Goal: Information Seeking & Learning: Learn about a topic

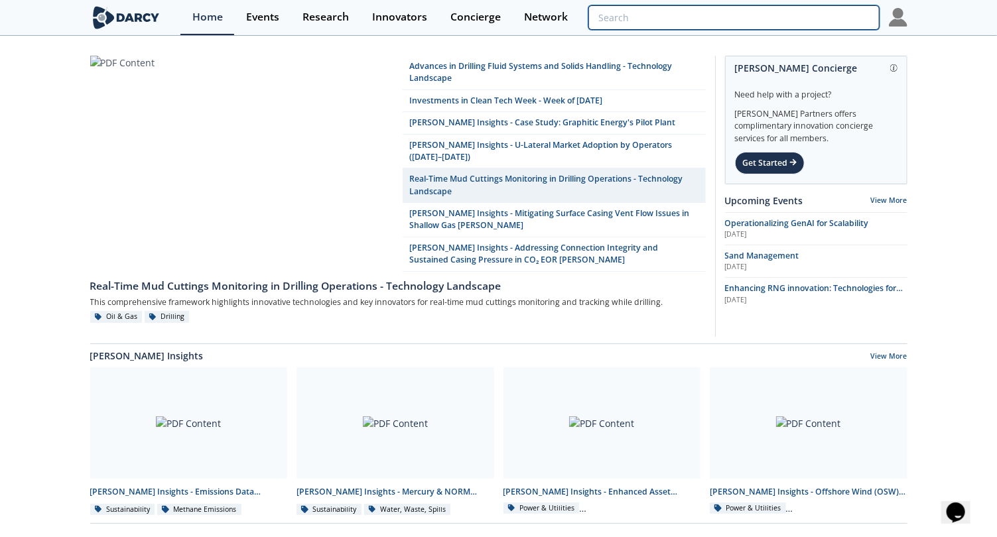
click at [811, 23] on input "search" at bounding box center [733, 17] width 290 height 25
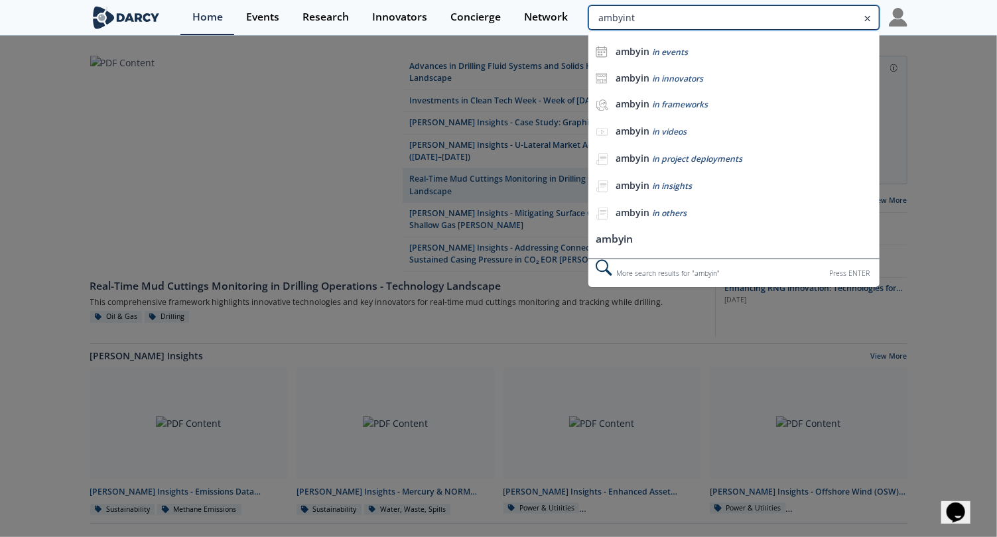
type input "ambyint"
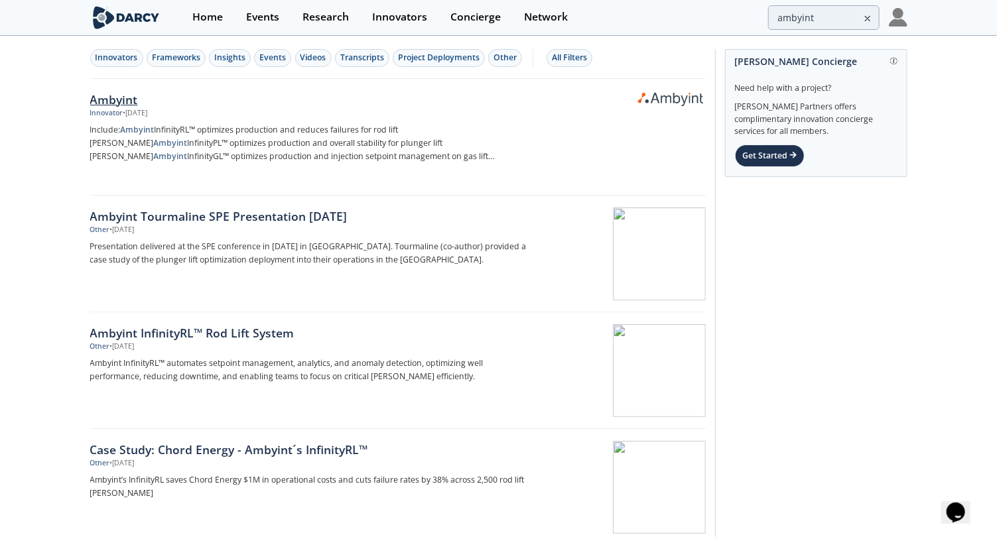
click at [135, 94] on div "Ambyint" at bounding box center [309, 99] width 439 height 17
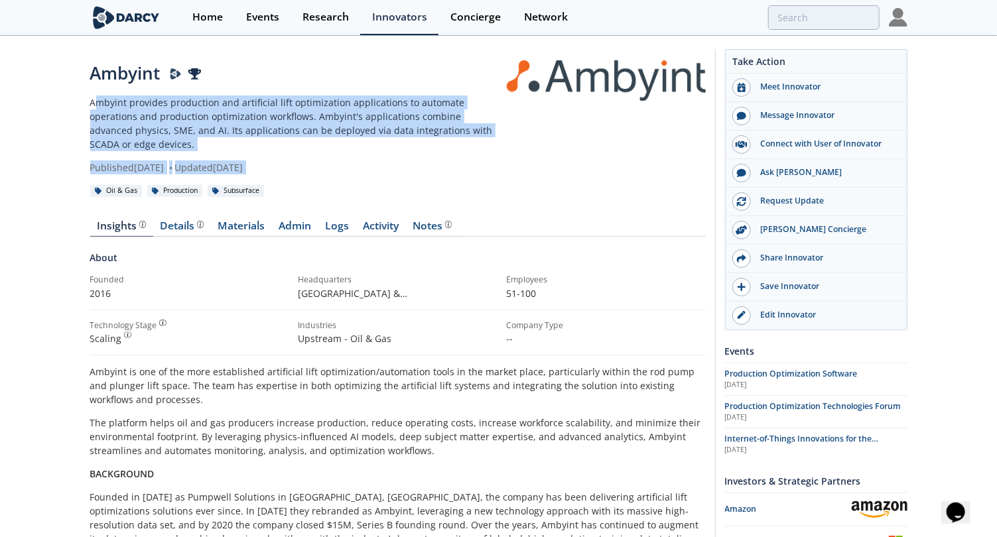
drag, startPoint x: 477, startPoint y: 135, endPoint x: 95, endPoint y: 109, distance: 382.9
click at [95, 109] on div "Ambyint Ambyint provides production and artificial lift optimization applicatio…" at bounding box center [397, 117] width 615 height 114
click at [95, 109] on p "Ambyint provides production and artificial lift optimization applications to au…" at bounding box center [298, 124] width 416 height 56
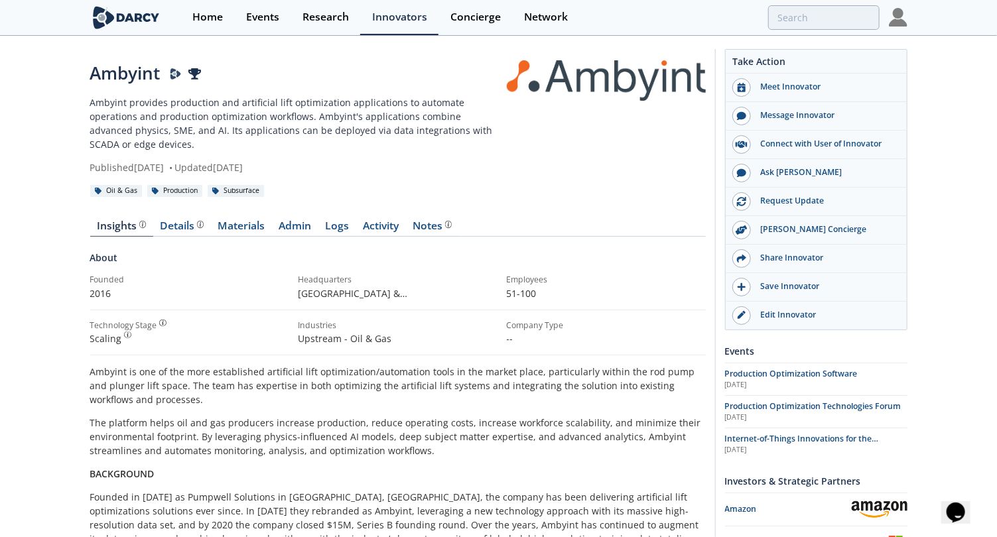
click at [90, 105] on p "Ambyint provides production and artificial lift optimization applications to au…" at bounding box center [298, 124] width 416 height 56
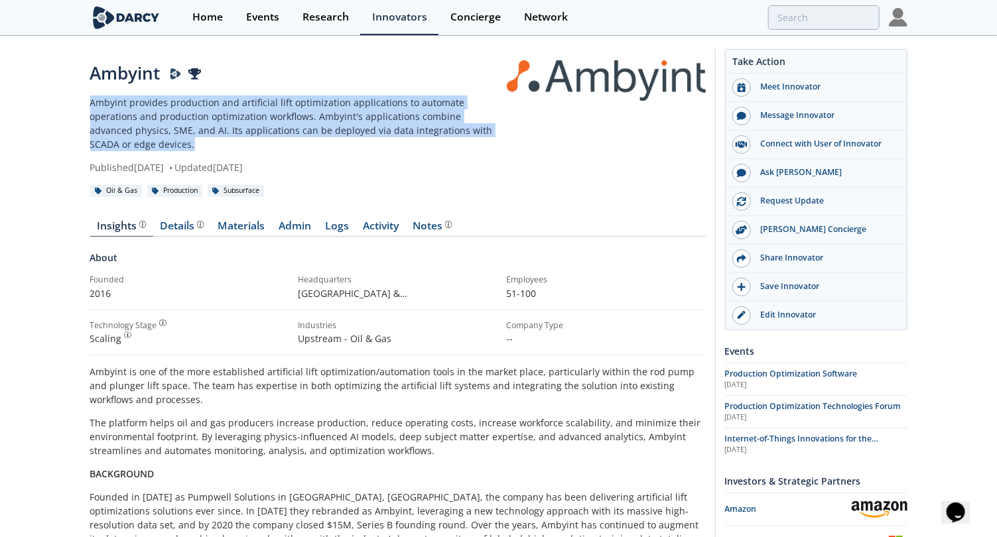
drag, startPoint x: 90, startPoint y: 102, endPoint x: 483, endPoint y: 127, distance: 393.4
click at [483, 127] on p "Ambyint provides production and artificial lift optimization applications to au…" at bounding box center [298, 124] width 416 height 56
copy p "Ambyint provides production and artificial lift optimization applications to au…"
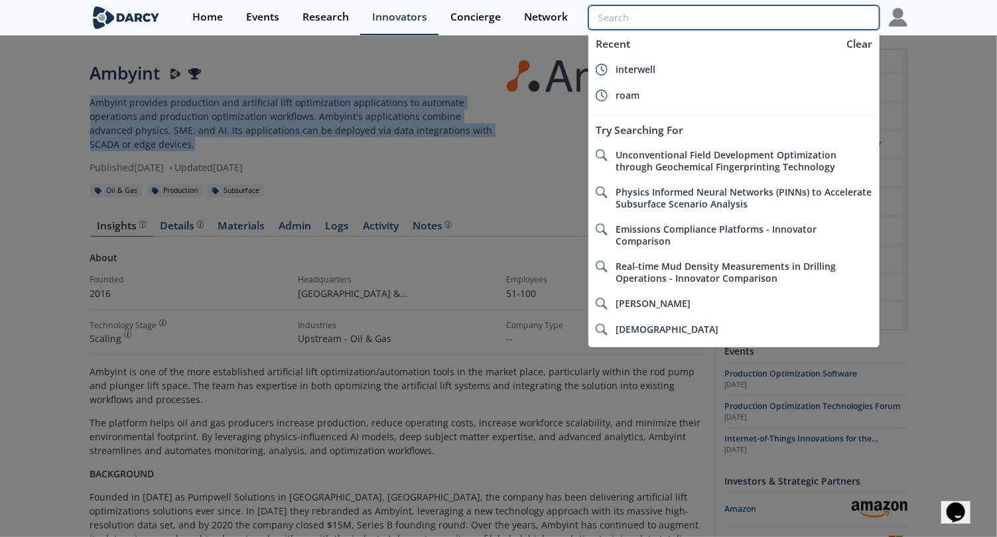
drag, startPoint x: 803, startPoint y: 21, endPoint x: 811, endPoint y: 21, distance: 8.0
click at [806, 25] on input "search" at bounding box center [733, 17] width 290 height 25
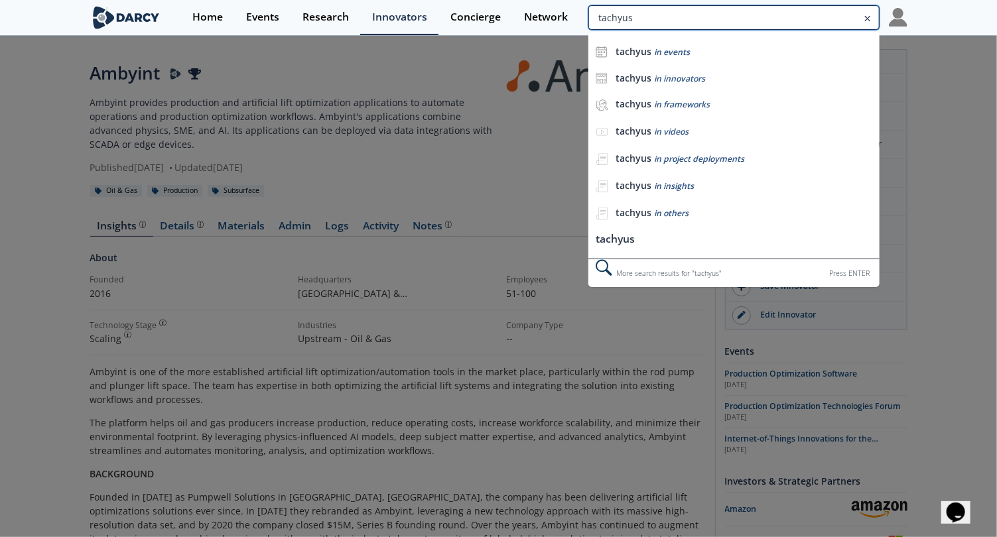
type input "tachyus"
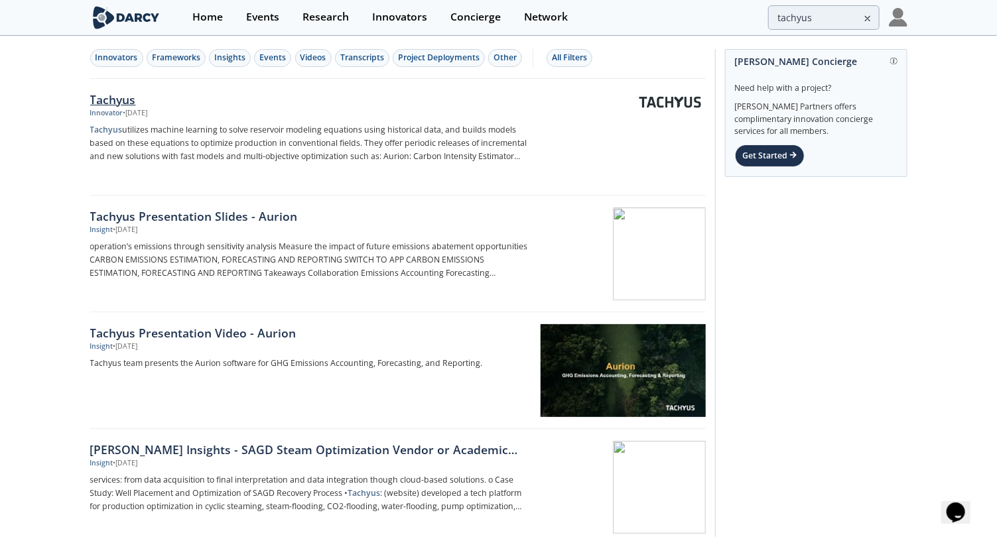
click at [111, 96] on div "Tachyus" at bounding box center [309, 99] width 439 height 17
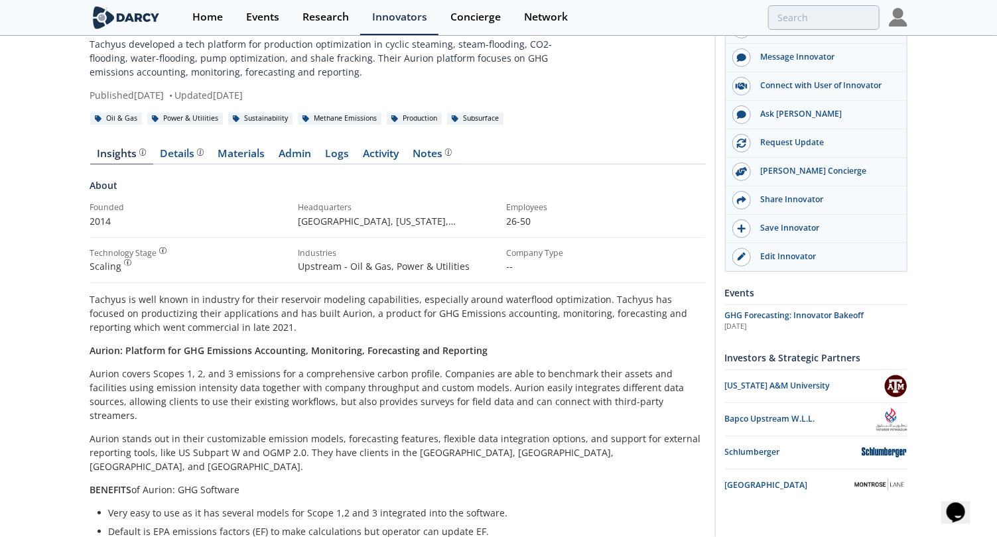
scroll to position [562, 0]
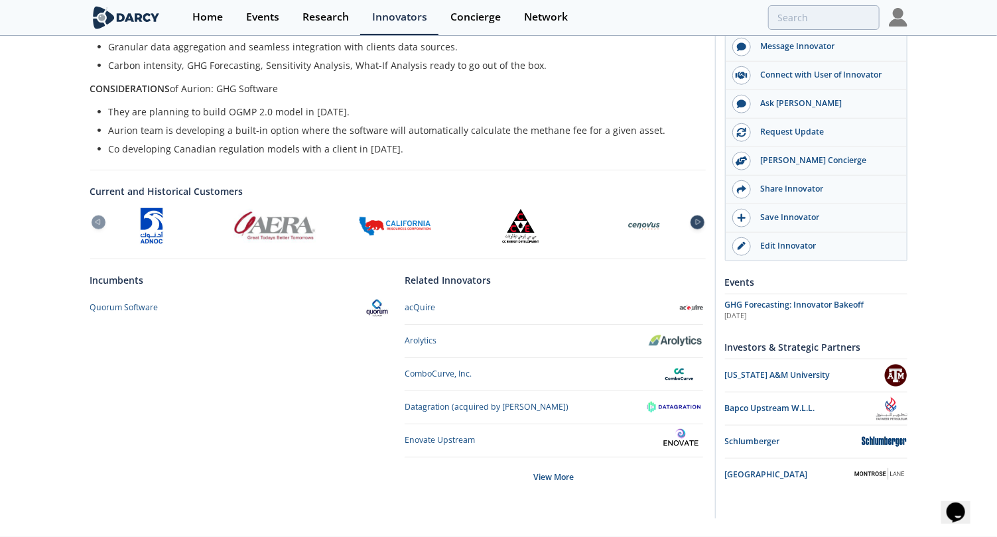
click at [696, 220] on icon at bounding box center [698, 222] width 5 height 5
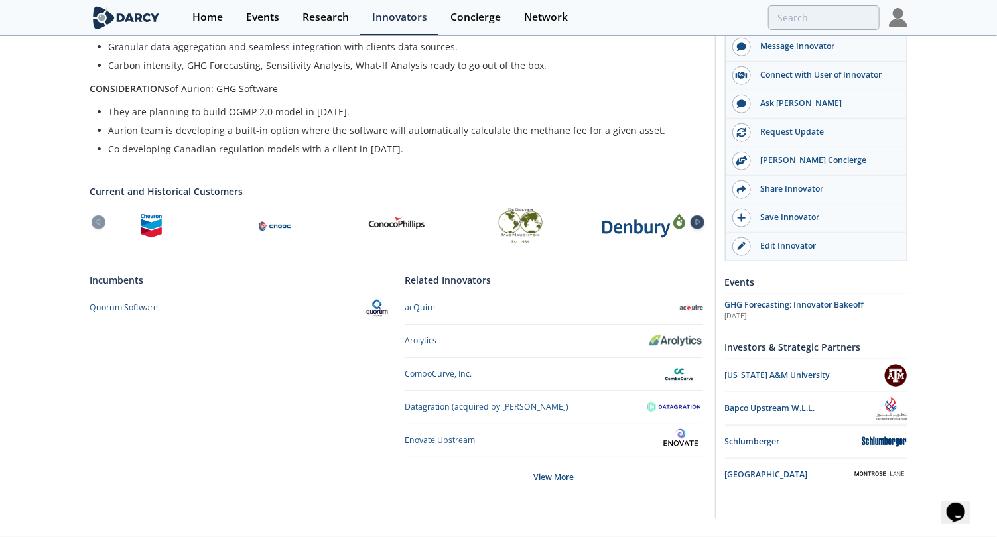
click at [696, 220] on icon at bounding box center [698, 222] width 5 height 5
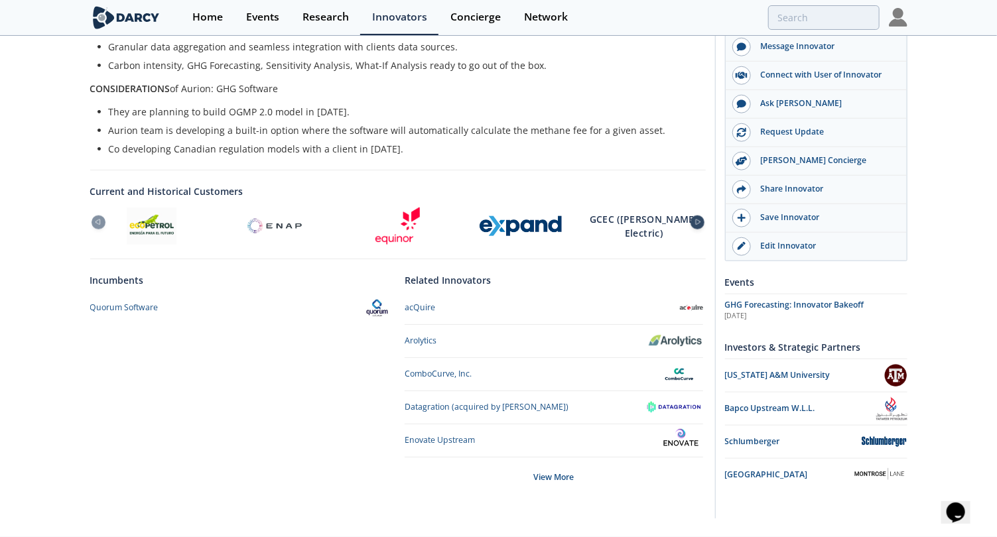
click at [696, 220] on icon at bounding box center [698, 222] width 5 height 5
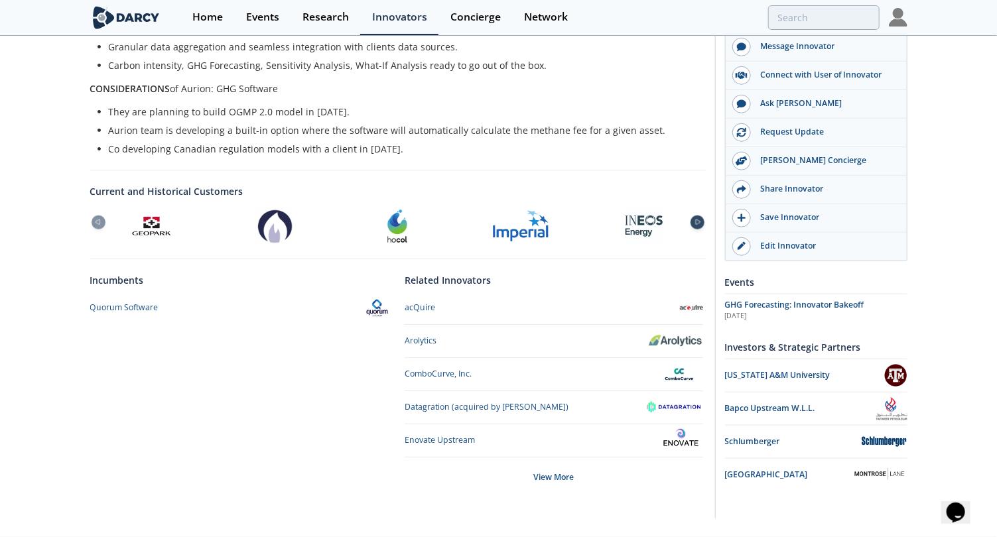
click at [696, 220] on icon at bounding box center [698, 222] width 5 height 5
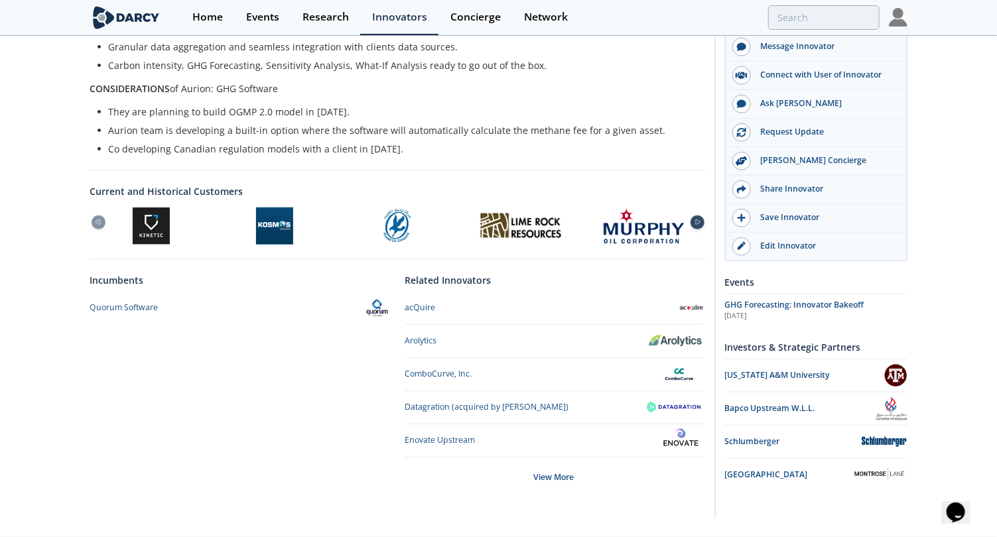
click at [696, 220] on icon at bounding box center [698, 222] width 5 height 5
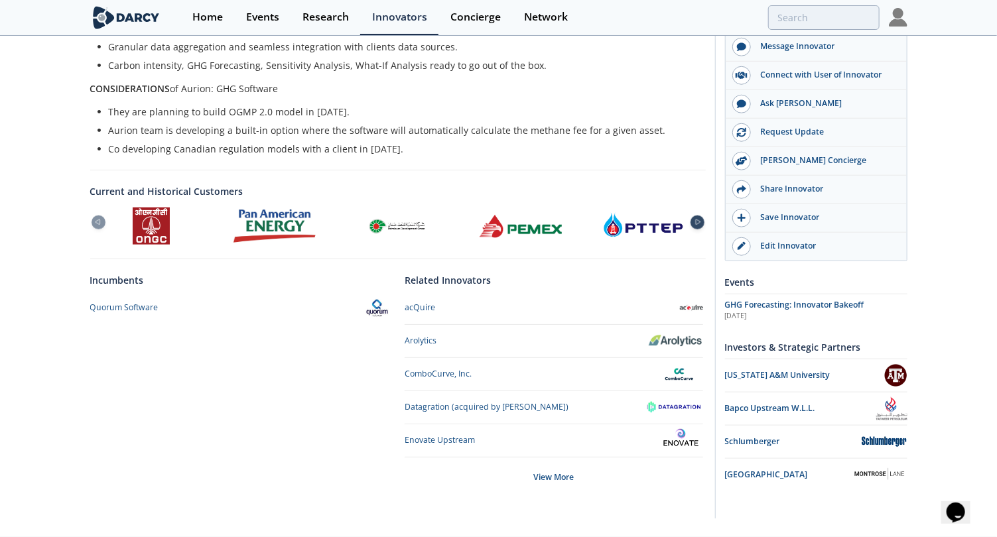
click at [696, 220] on icon at bounding box center [698, 222] width 5 height 5
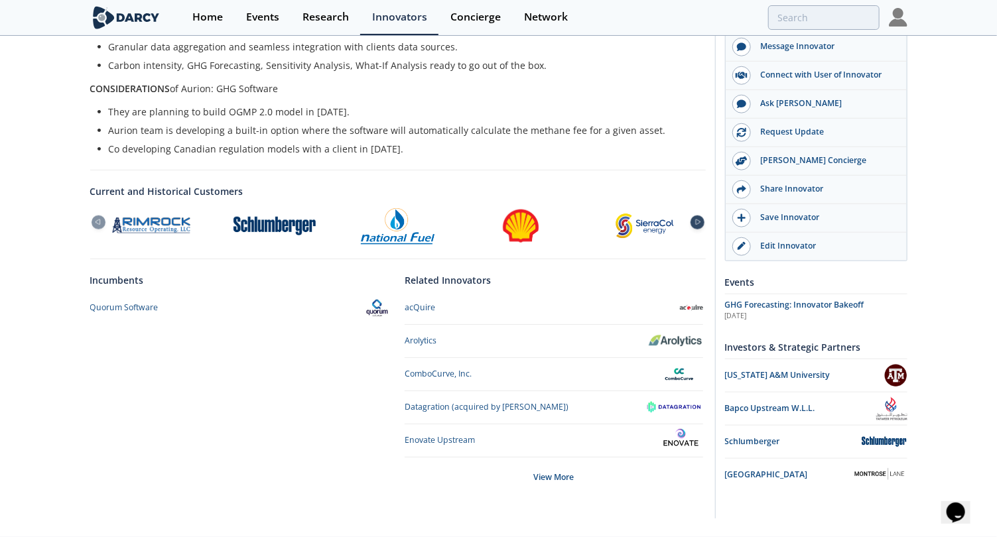
click at [696, 220] on icon at bounding box center [698, 222] width 5 height 5
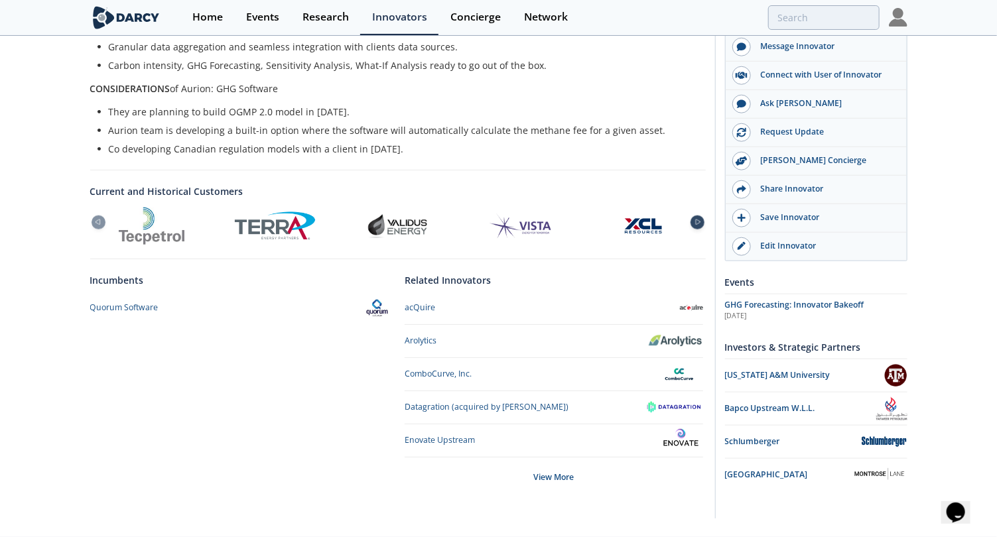
click at [696, 220] on icon at bounding box center [698, 222] width 5 height 5
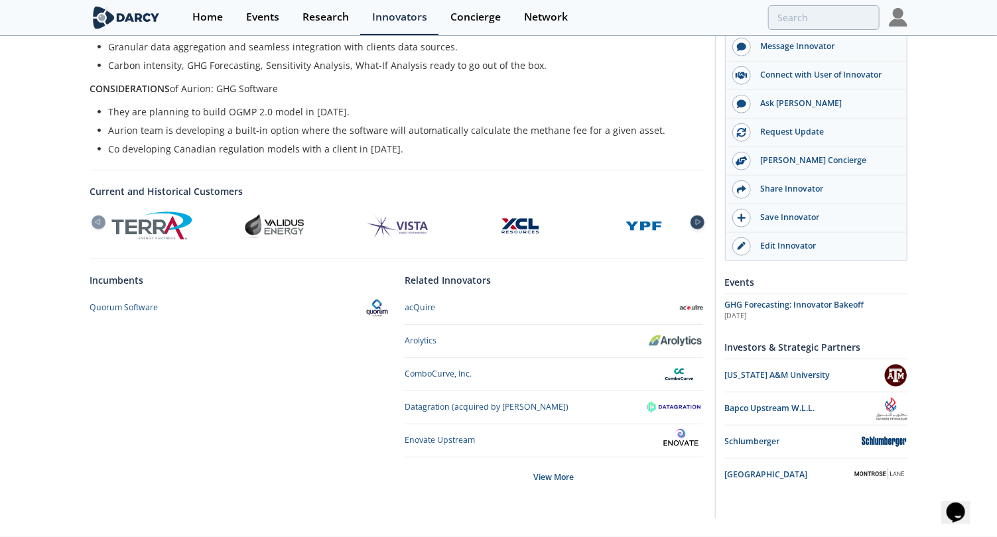
click at [696, 220] on icon at bounding box center [698, 222] width 5 height 5
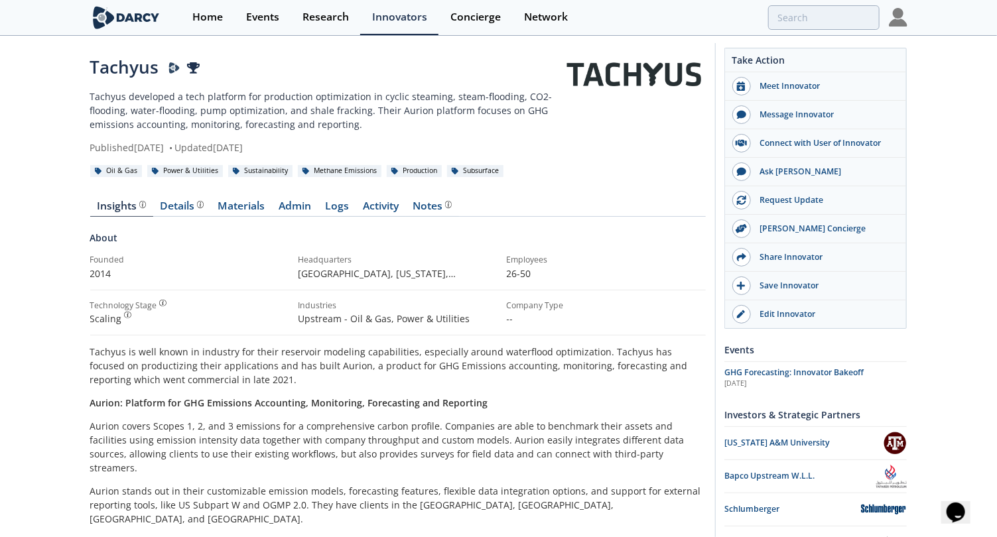
scroll to position [0, 0]
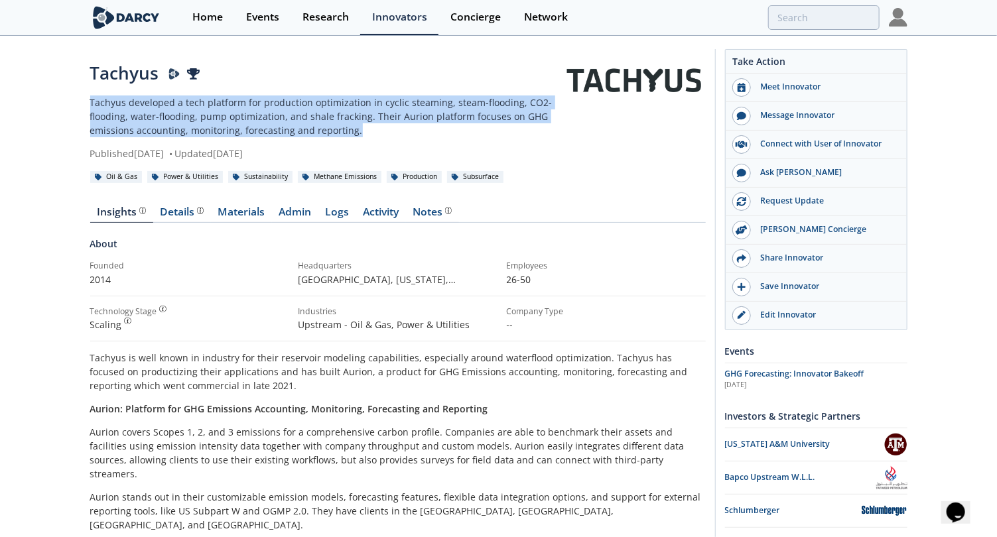
drag, startPoint x: 365, startPoint y: 127, endPoint x: 31, endPoint y: 95, distance: 335.8
copy p "Tachyus developed a tech platform for production optimization in cyclic steamin…"
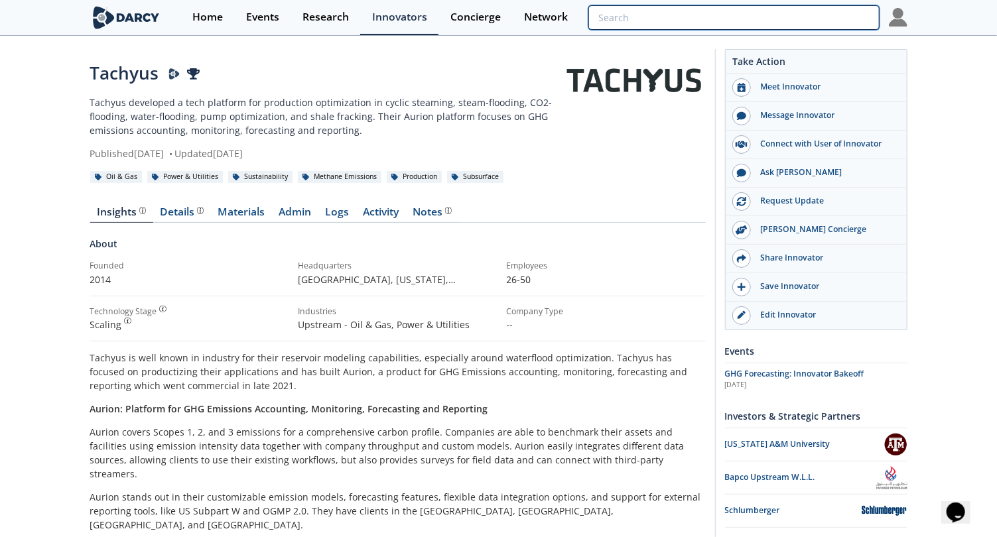
click at [836, 27] on input "search" at bounding box center [733, 17] width 290 height 25
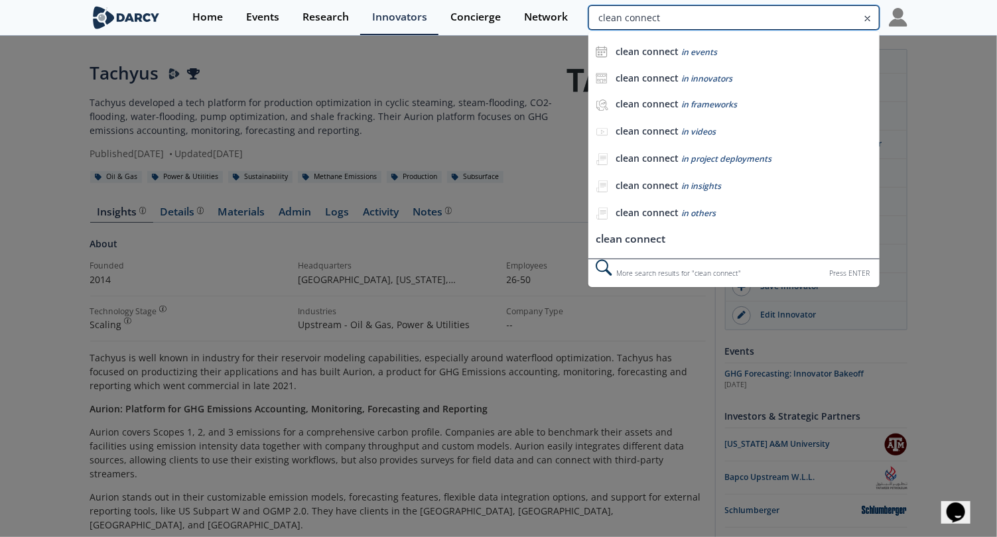
type input "clean connect"
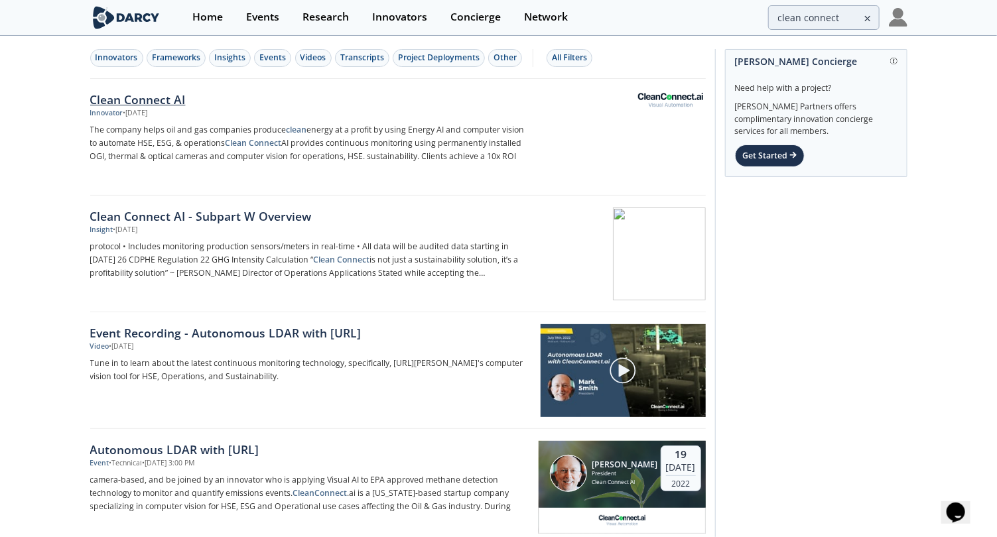
click at [182, 106] on div "Clean Connect AI" at bounding box center [309, 99] width 439 height 17
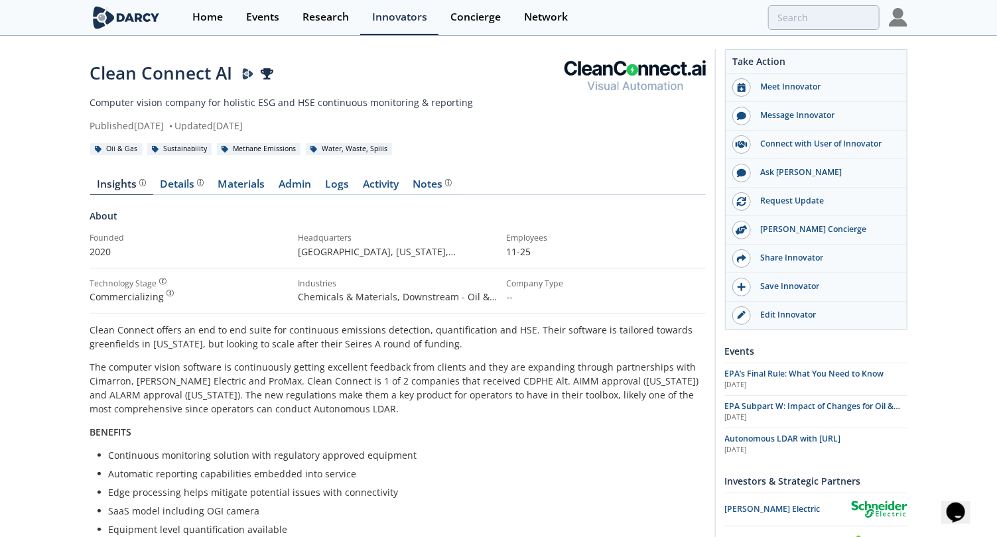
click at [318, 107] on p "Computer vision company for holistic ESG and HSE continuous monitoring & report…" at bounding box center [327, 103] width 474 height 14
click at [331, 101] on p "Computer vision company for holistic ESG and HSE continuous monitoring & report…" at bounding box center [327, 103] width 474 height 14
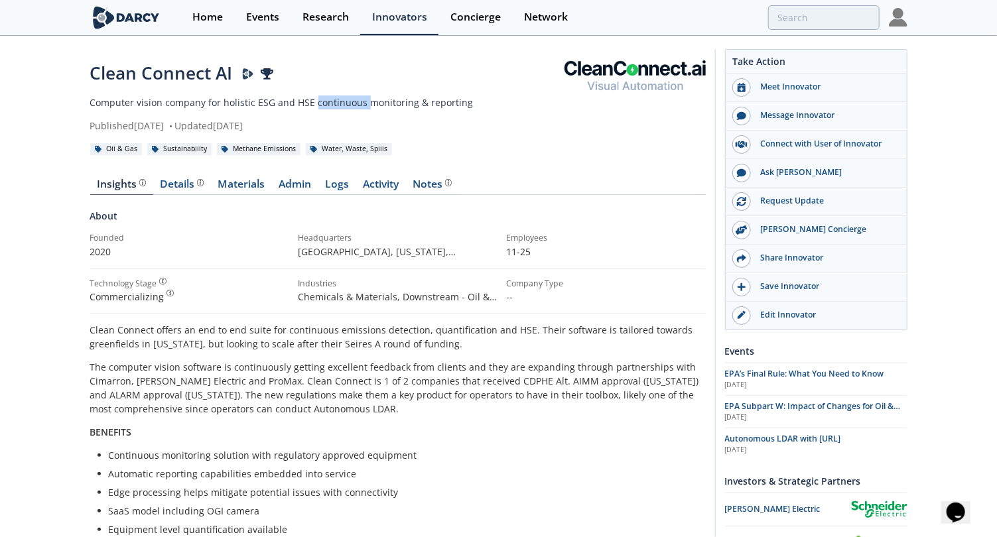
click at [331, 101] on p "Computer vision company for holistic ESG and HSE continuous monitoring & report…" at bounding box center [327, 103] width 474 height 14
drag, startPoint x: 157, startPoint y: 97, endPoint x: 143, endPoint y: 99, distance: 14.2
click at [157, 97] on p "Computer vision company for holistic ESG and HSE continuous monitoring & report…" at bounding box center [327, 103] width 474 height 14
click at [92, 103] on p "Computer vision company for holistic ESG and HSE continuous monitoring & report…" at bounding box center [327, 103] width 474 height 14
click at [318, 108] on p "Computer vision company for holistic ESG and HSE continuous monitoring & report…" at bounding box center [327, 103] width 474 height 14
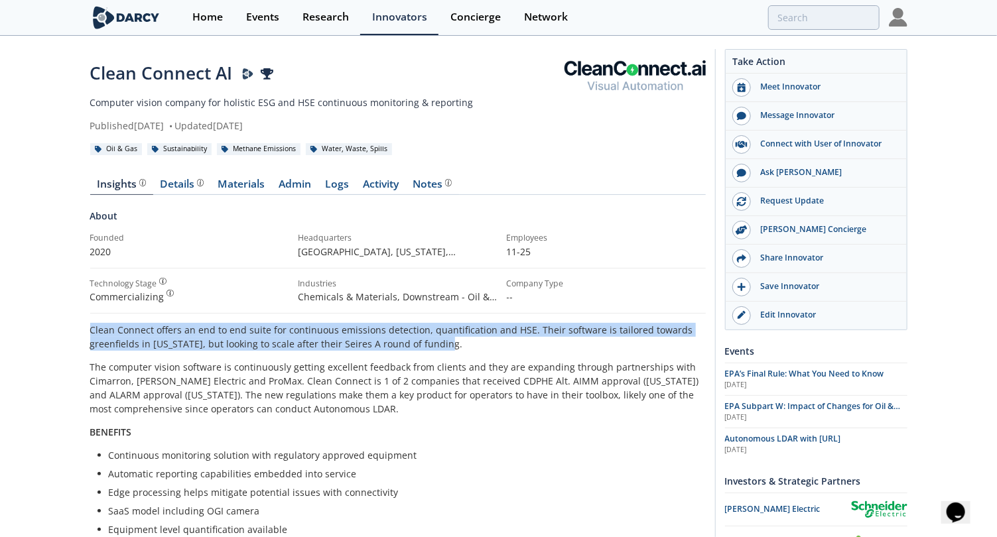
drag, startPoint x: 452, startPoint y: 340, endPoint x: 71, endPoint y: 332, distance: 381.4
click at [71, 332] on div "Clean Connect AI Darcy Presenter Computer vision company for holistic ESG and H…" at bounding box center [498, 517] width 997 height 960
copy p "Clean Connect offers an end to end suite for continuous emissions detection, qu…"
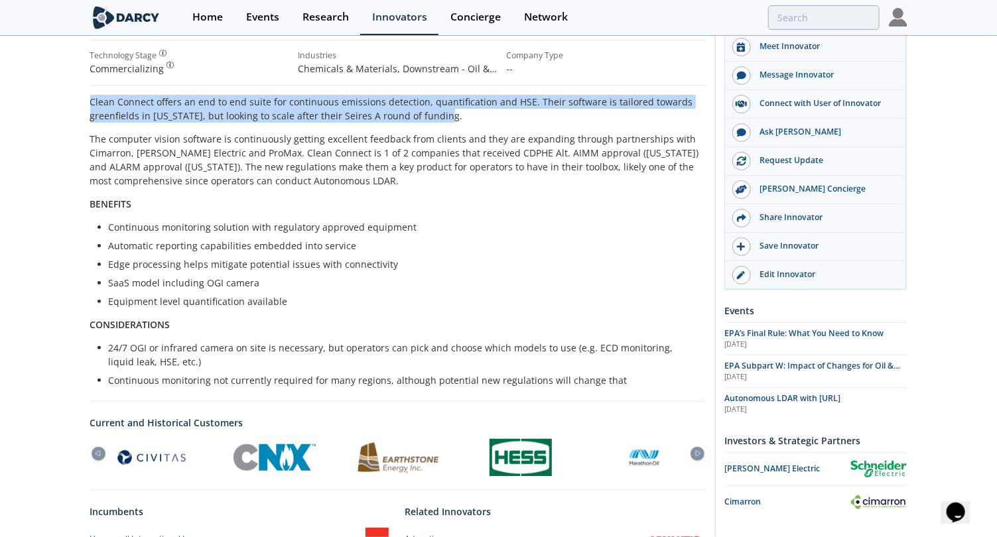
scroll to position [248, 0]
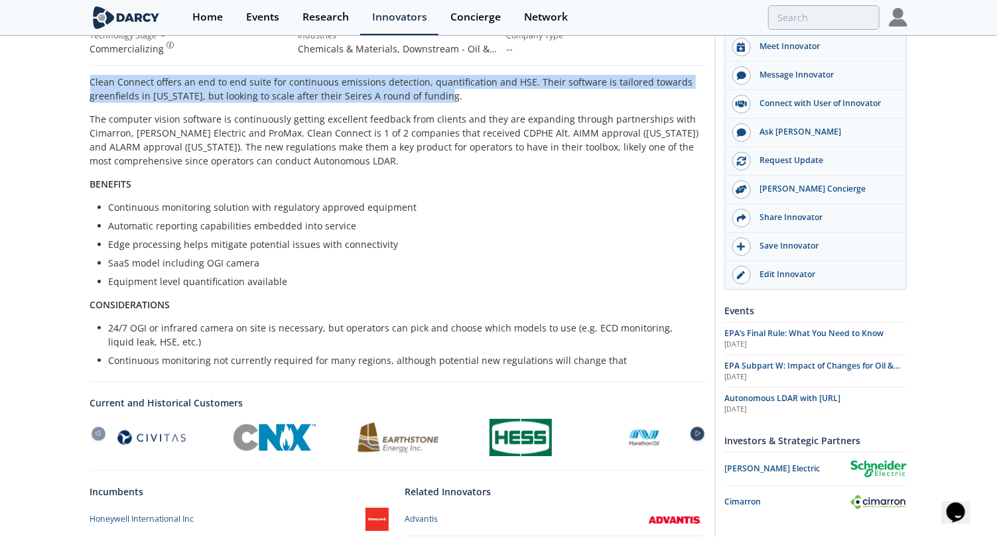
click at [697, 436] on div at bounding box center [697, 434] width 14 height 14
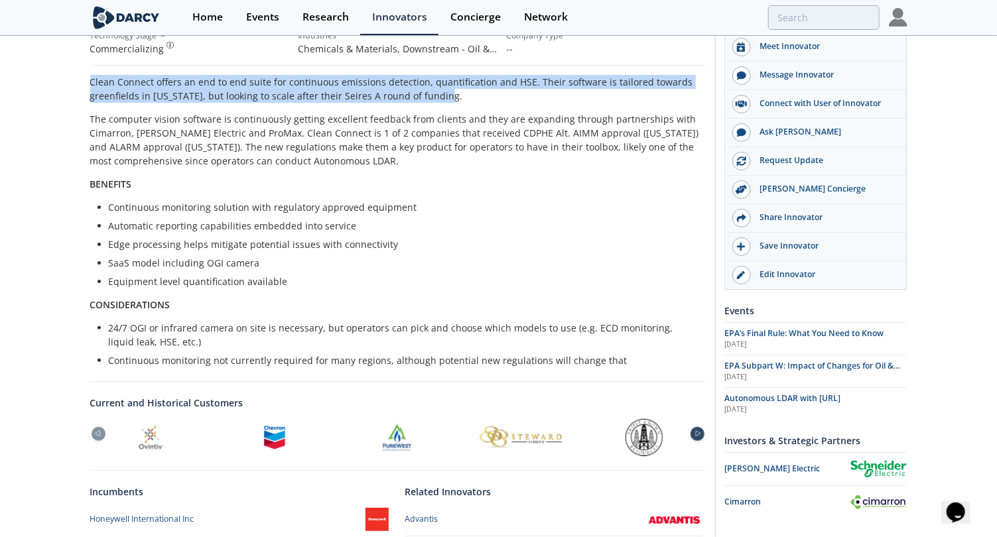
click at [697, 436] on div at bounding box center [697, 434] width 14 height 14
click at [696, 432] on icon at bounding box center [698, 434] width 16 height 6
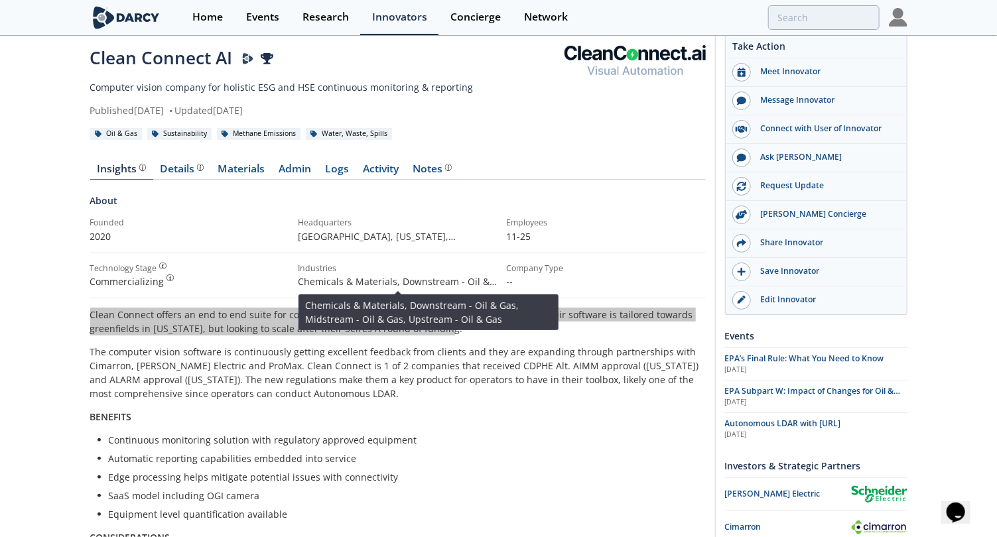
scroll to position [0, 0]
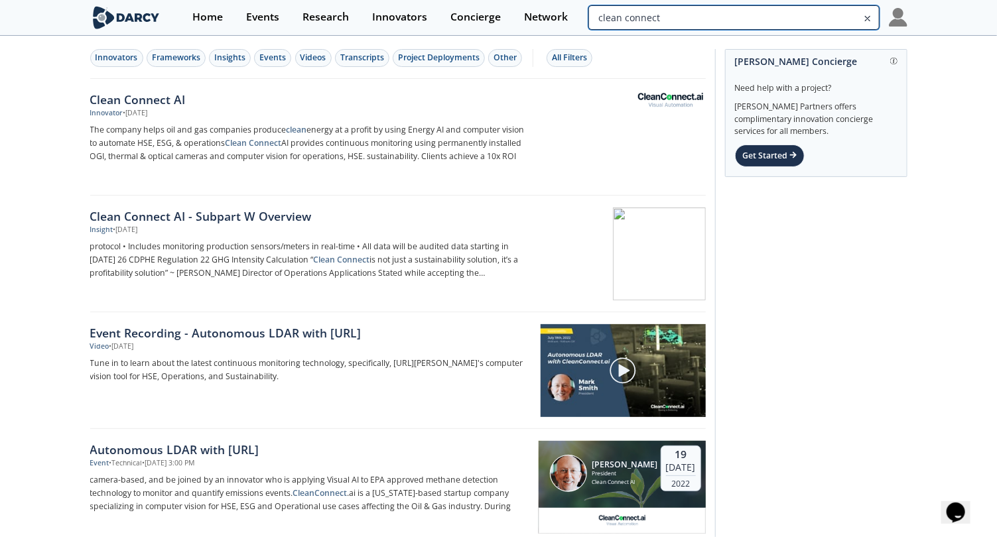
click at [831, 19] on input "clean connect" at bounding box center [733, 17] width 290 height 25
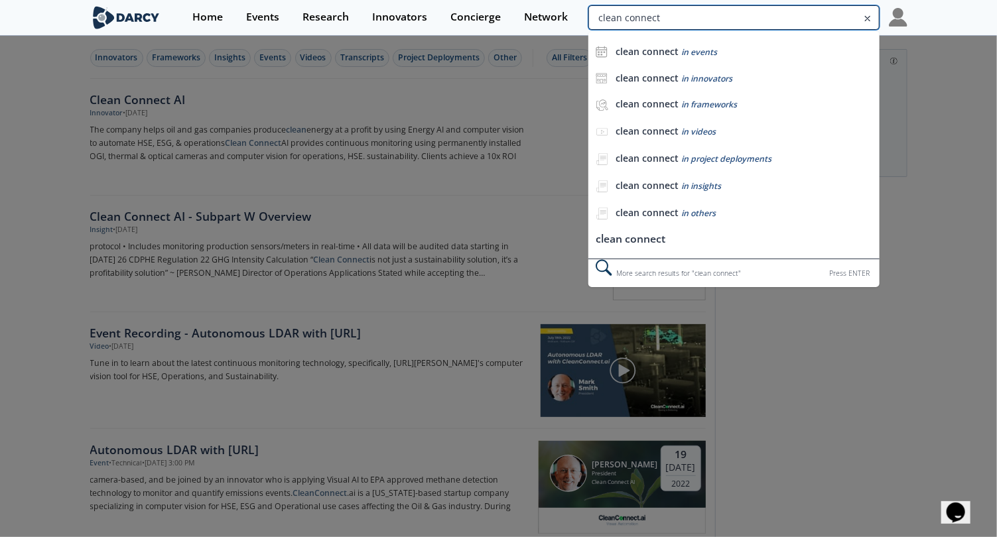
click at [831, 19] on input "clean connect" at bounding box center [733, 17] width 290 height 25
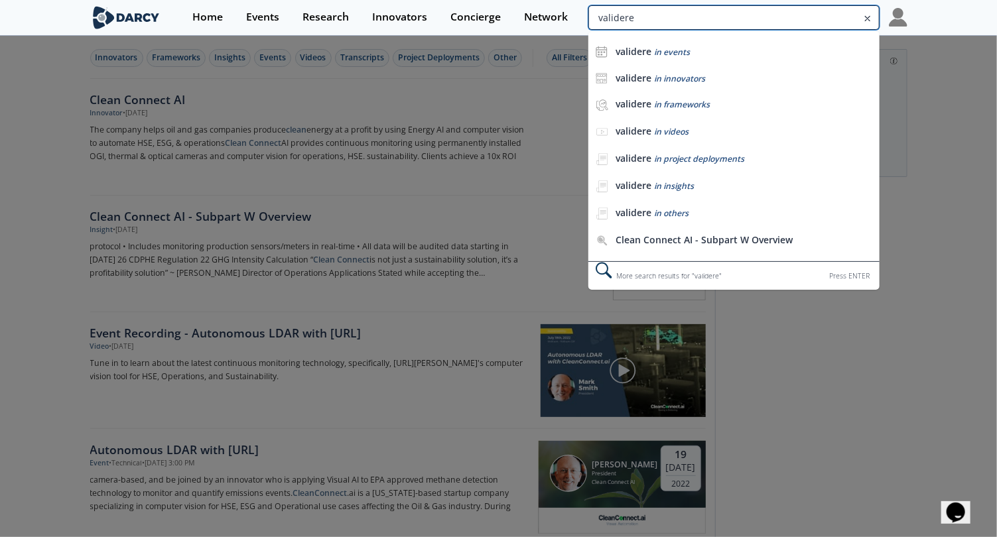
type input "validere"
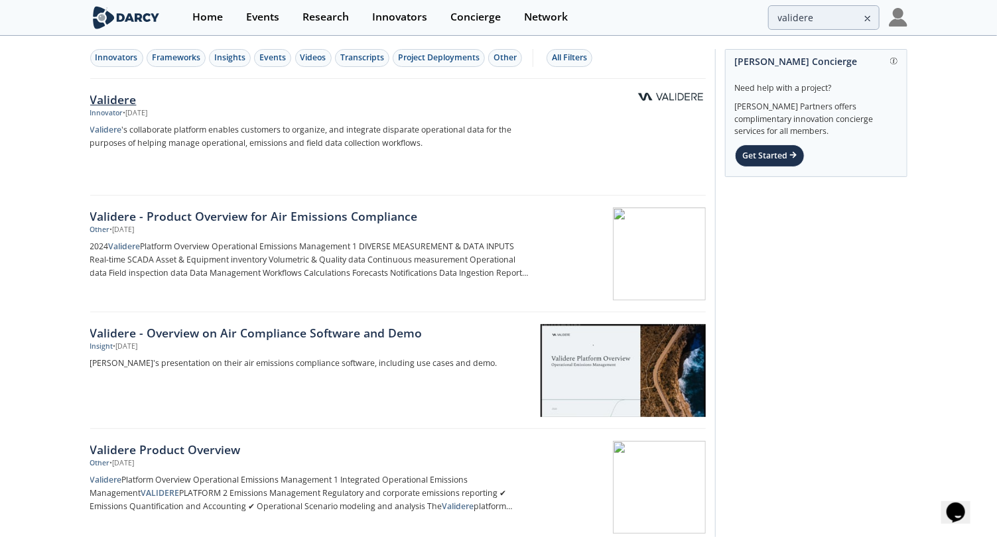
click at [113, 98] on div "Validere" at bounding box center [309, 99] width 439 height 17
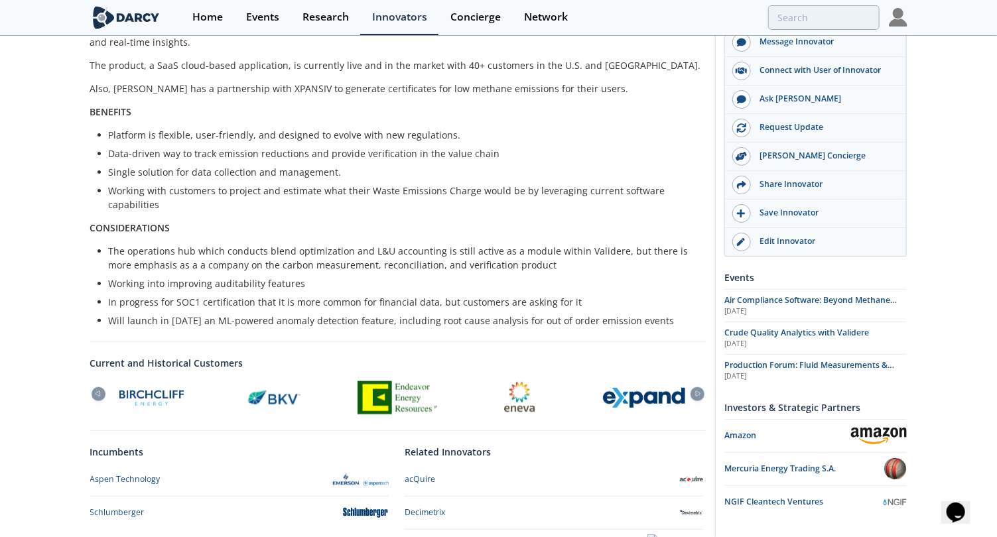
scroll to position [497, 0]
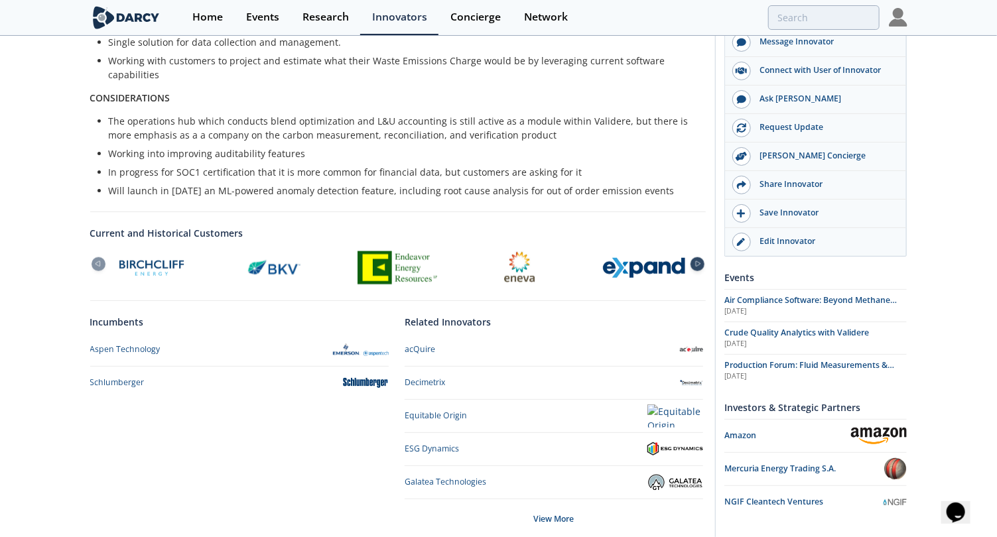
click at [700, 259] on div at bounding box center [697, 264] width 14 height 14
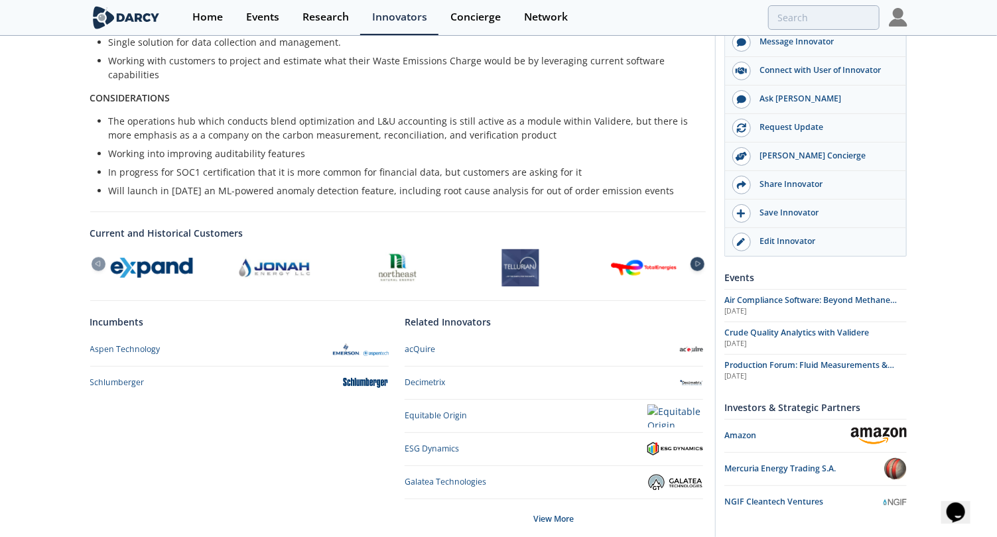
click at [700, 259] on div at bounding box center [697, 264] width 14 height 14
click at [700, 261] on icon at bounding box center [698, 264] width 16 height 6
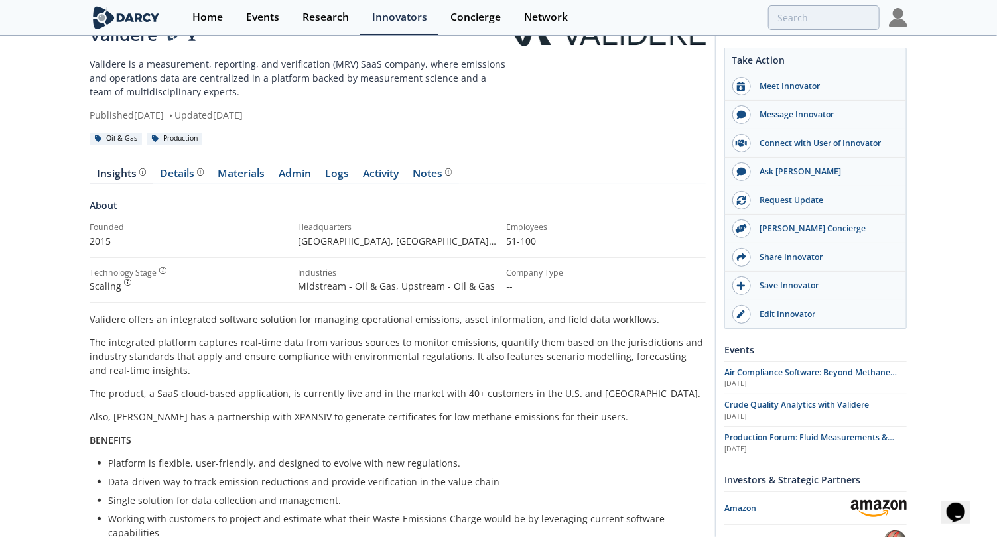
scroll to position [0, 0]
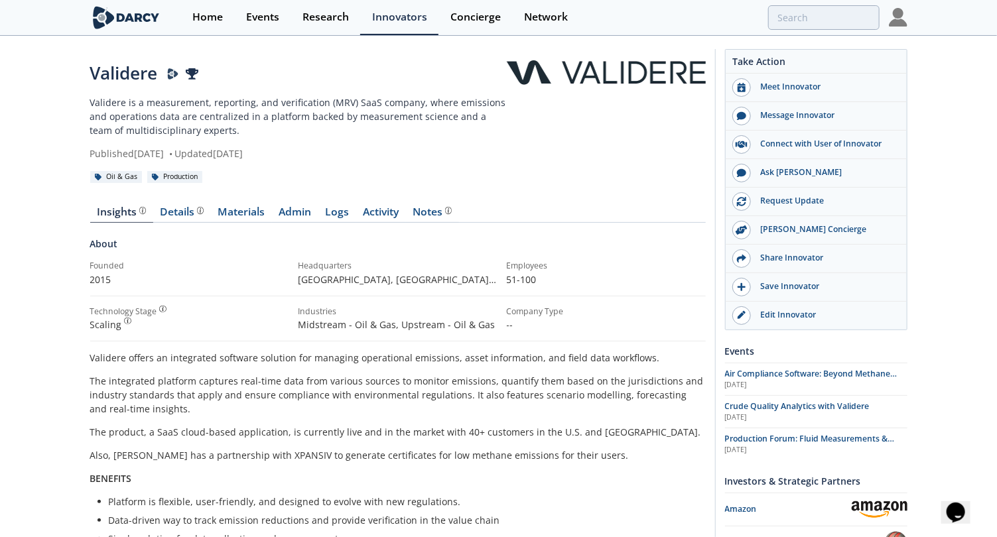
type input "validere"
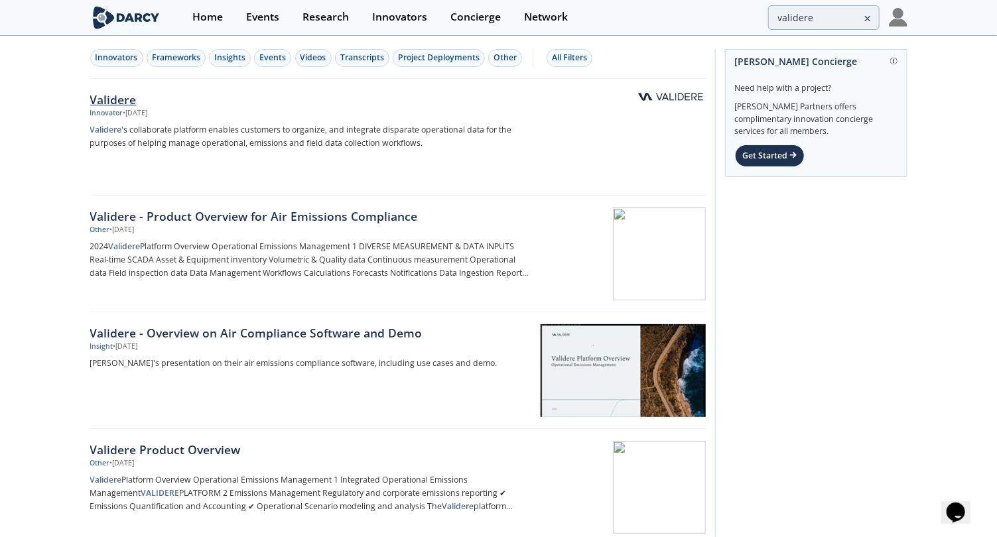
click at [118, 102] on div "Validere" at bounding box center [309, 99] width 439 height 17
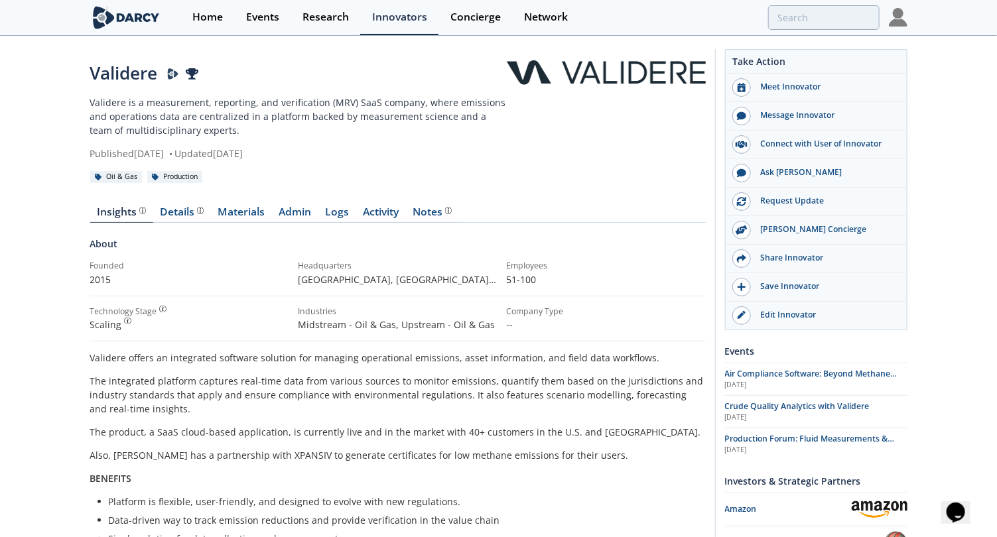
click at [175, 214] on div "Details Product overview, business model, technology and applications as added …" at bounding box center [182, 212] width 44 height 11
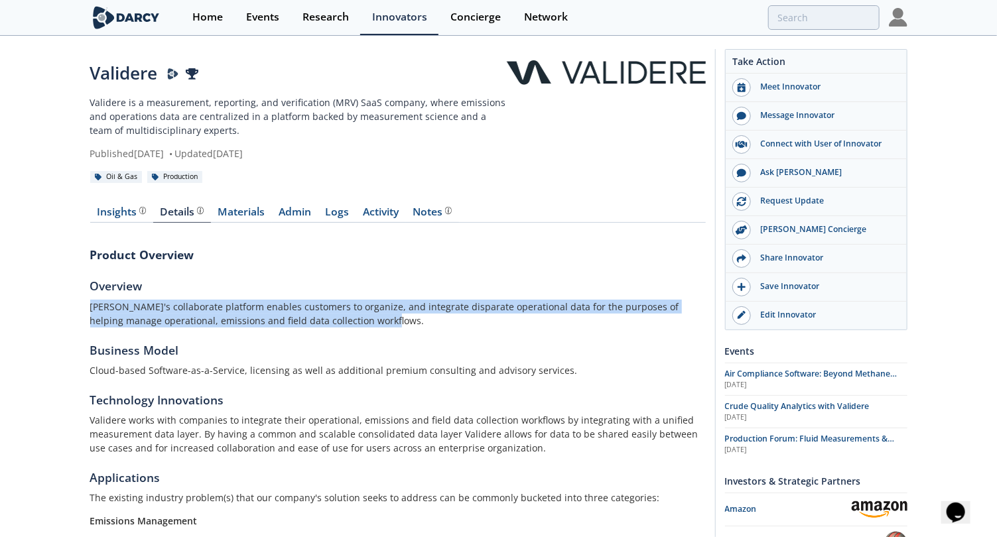
drag, startPoint x: 354, startPoint y: 326, endPoint x: 84, endPoint y: 309, distance: 270.5
click at [84, 309] on div "Validere Validere is a measurement, reporting, and verification (MRV) SaaS comp…" at bounding box center [498, 438] width 997 height 802
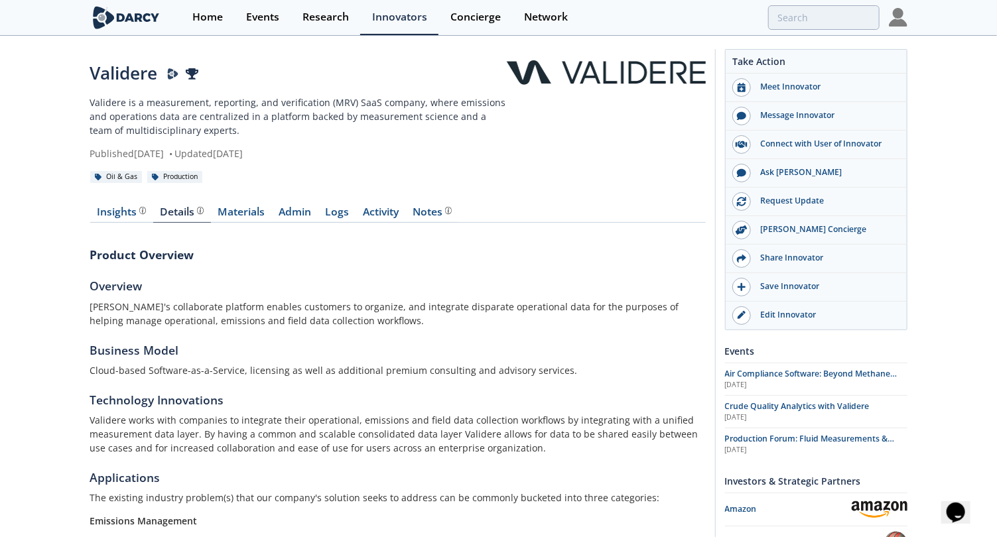
click at [499, 464] on div "Product Overview Overview Validere's collaborate platform enables customers to …" at bounding box center [397, 519] width 615 height 574
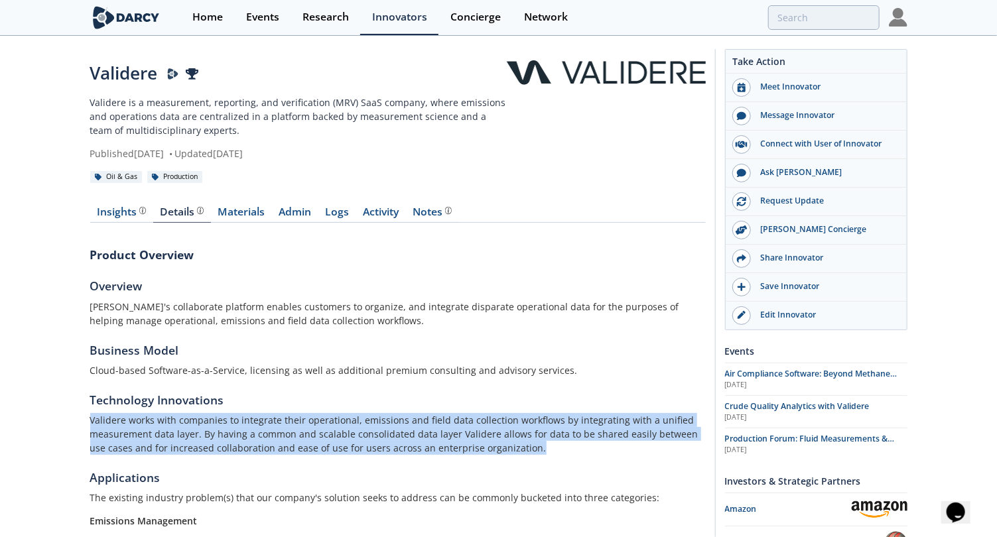
drag, startPoint x: 528, startPoint y: 446, endPoint x: 91, endPoint y: 425, distance: 437.5
click at [91, 425] on p "Validere works with companies to integrate their operational, emissions and fie…" at bounding box center [397, 434] width 615 height 42
copy p "Validere works with companies to integrate their operational, emissions and fie…"
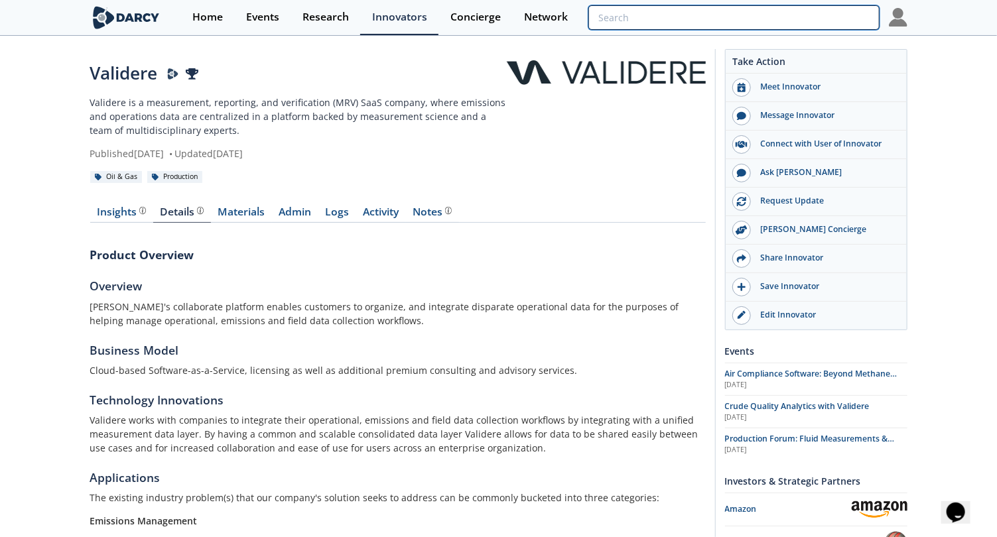
click at [797, 9] on input "search" at bounding box center [733, 17] width 290 height 25
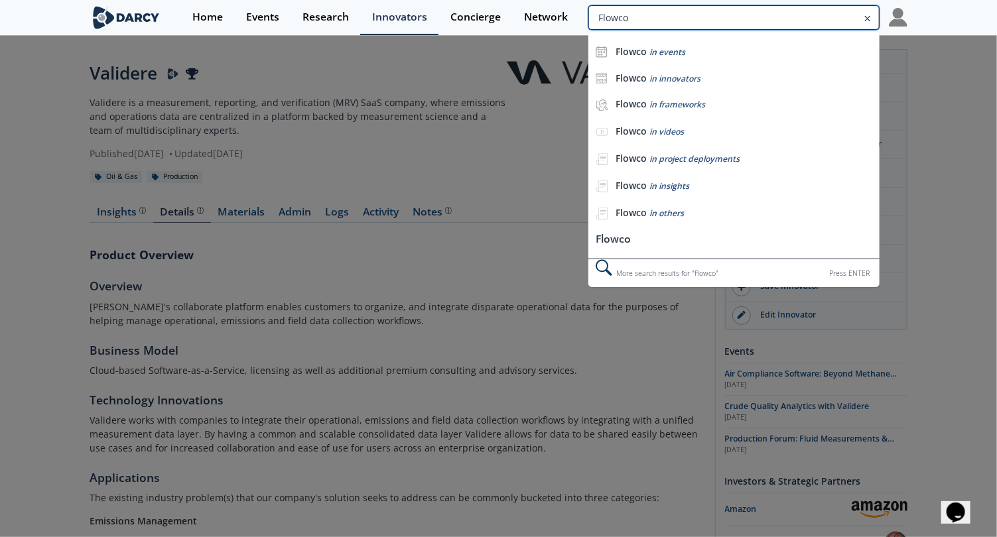
type input "Flowco"
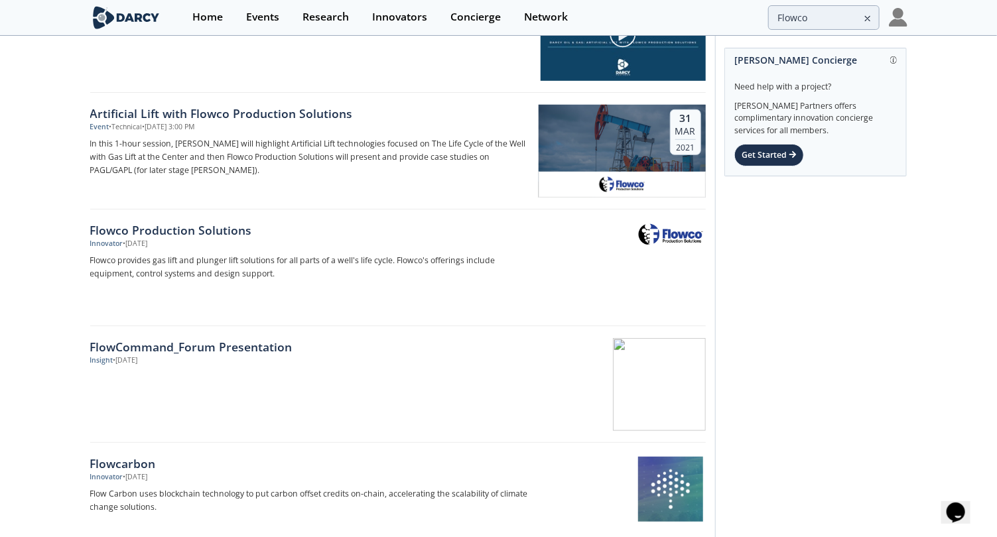
scroll to position [337, 0]
click at [185, 229] on div "Flowco Production Solutions" at bounding box center [309, 229] width 439 height 17
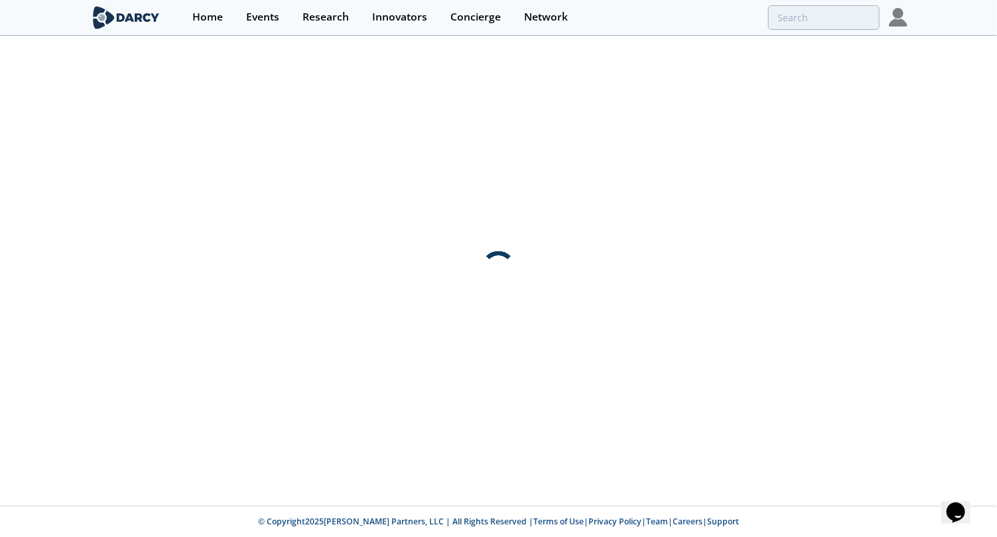
scroll to position [0, 0]
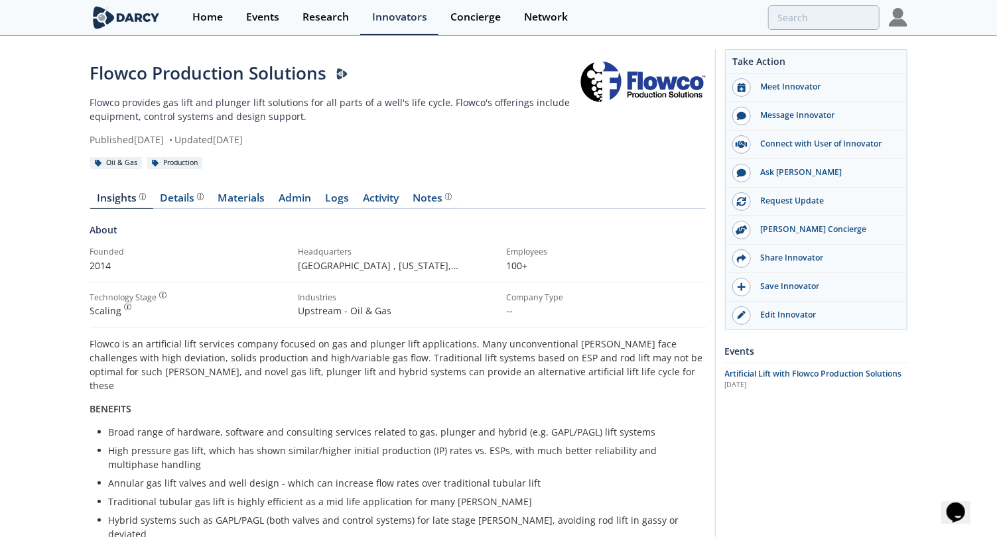
click at [272, 99] on p "Flowco provides gas lift and plunger lift solutions for all parts of a well's l…" at bounding box center [335, 110] width 490 height 28
click at [301, 113] on p "Flowco provides gas lift and plunger lift solutions for all parts of a well's l…" at bounding box center [335, 110] width 490 height 28
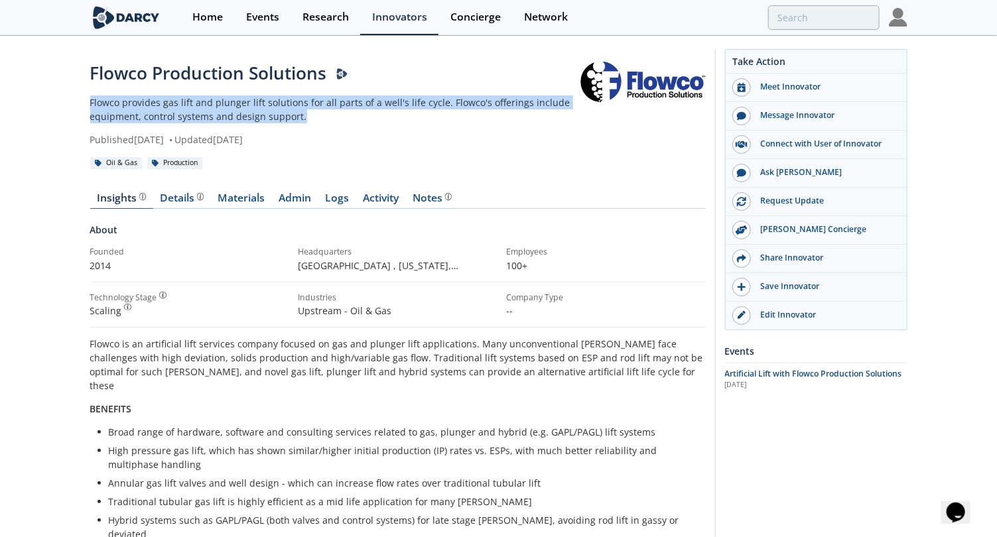
drag, startPoint x: 331, startPoint y: 115, endPoint x: 58, endPoint y: 105, distance: 273.4
click at [58, 105] on div "Flowco Production Solutions Flowco provides gas lift and plunger lift solutions…" at bounding box center [498, 531] width 997 height 988
copy p "Flowco provides gas lift and plunger lift solutions for all parts of a well's l…"
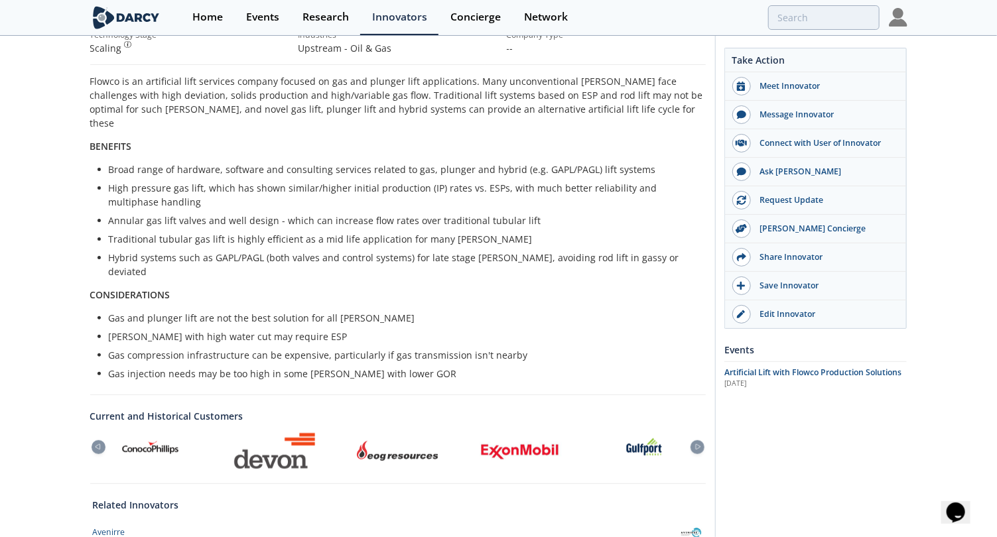
scroll to position [487, 0]
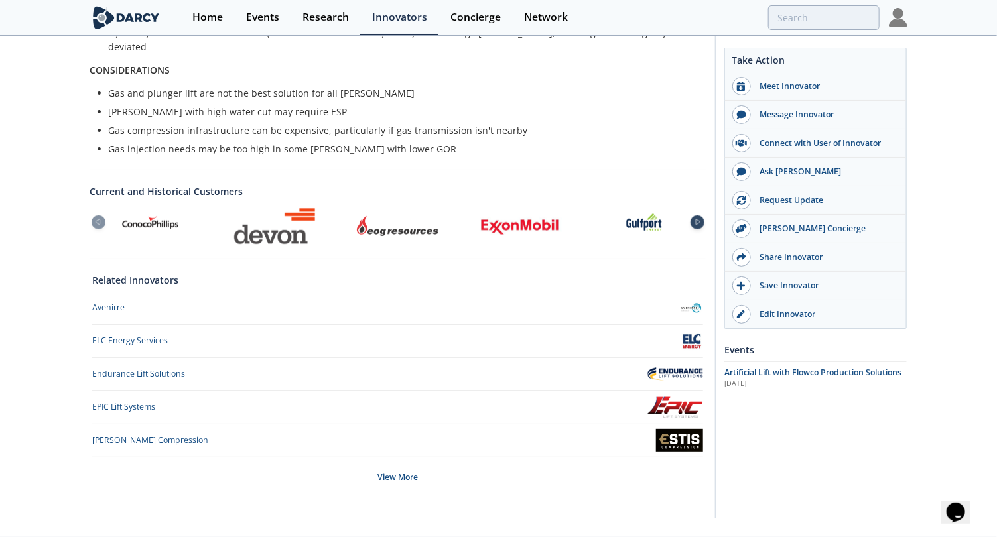
click at [700, 220] on icon at bounding box center [698, 222] width 5 height 5
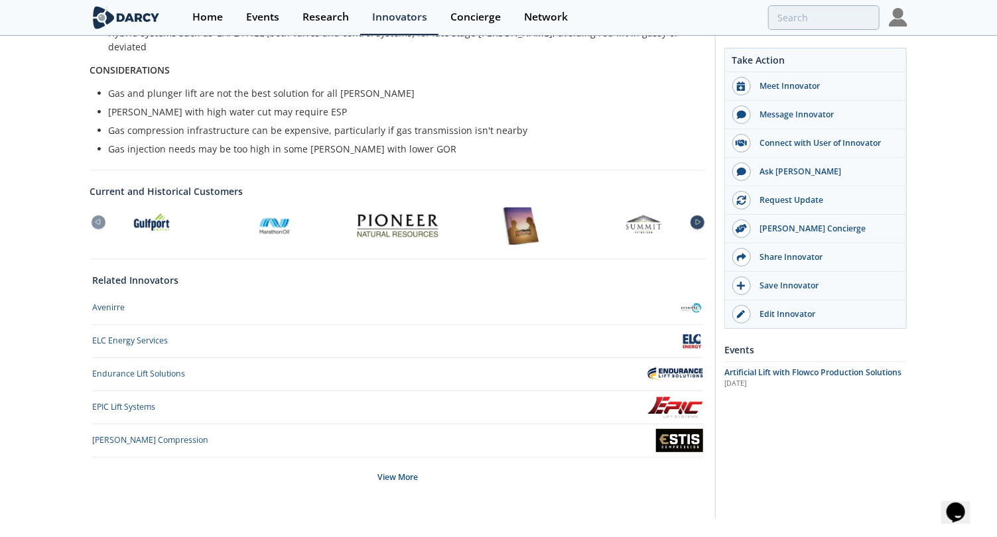
click at [694, 220] on icon at bounding box center [698, 223] width 16 height 6
click at [91, 220] on icon at bounding box center [98, 223] width 16 height 6
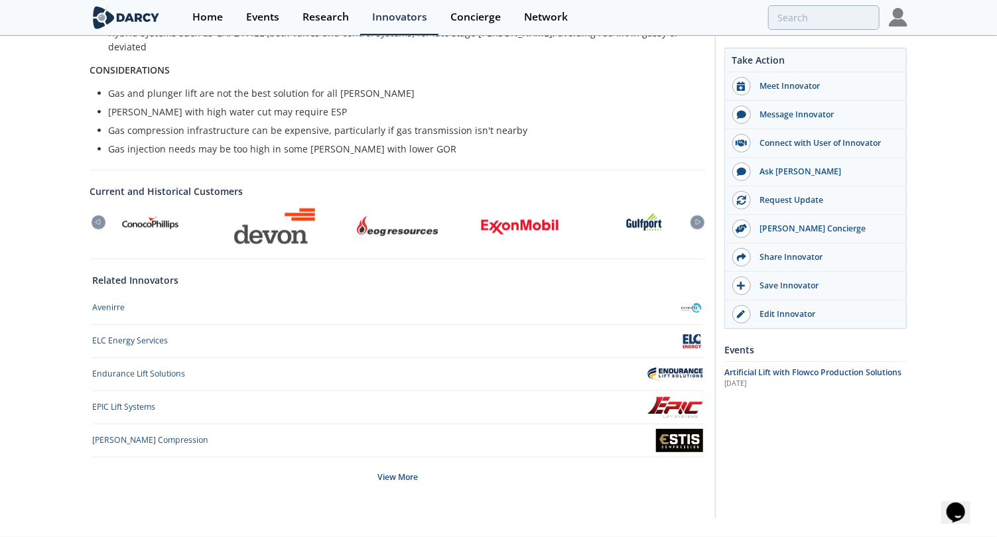
scroll to position [0, 0]
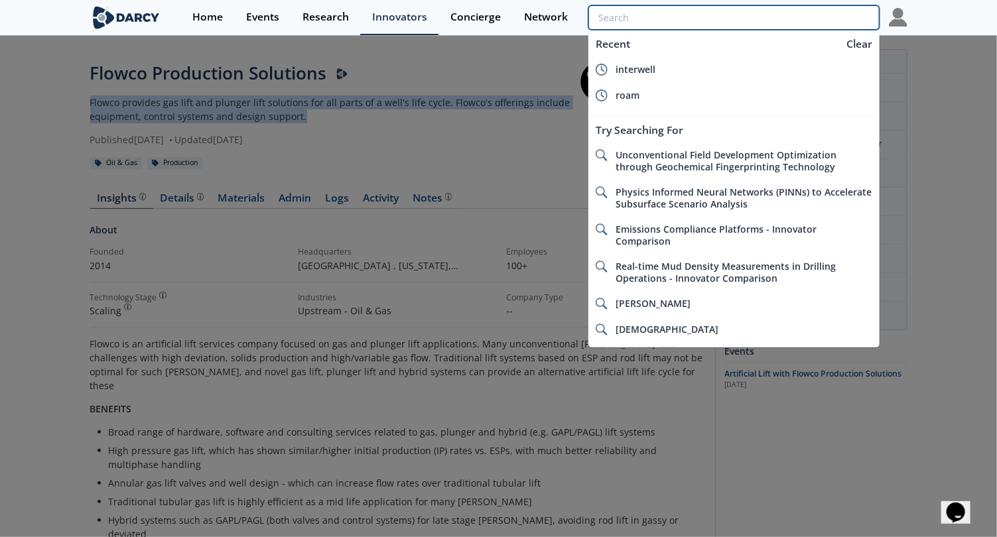
click at [796, 12] on input "search" at bounding box center [733, 17] width 290 height 25
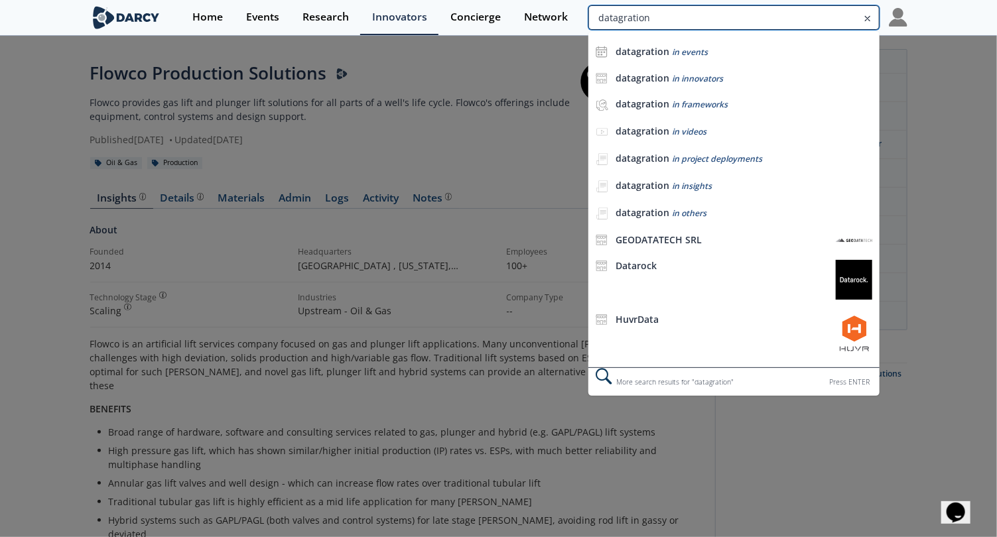
type input "datagration"
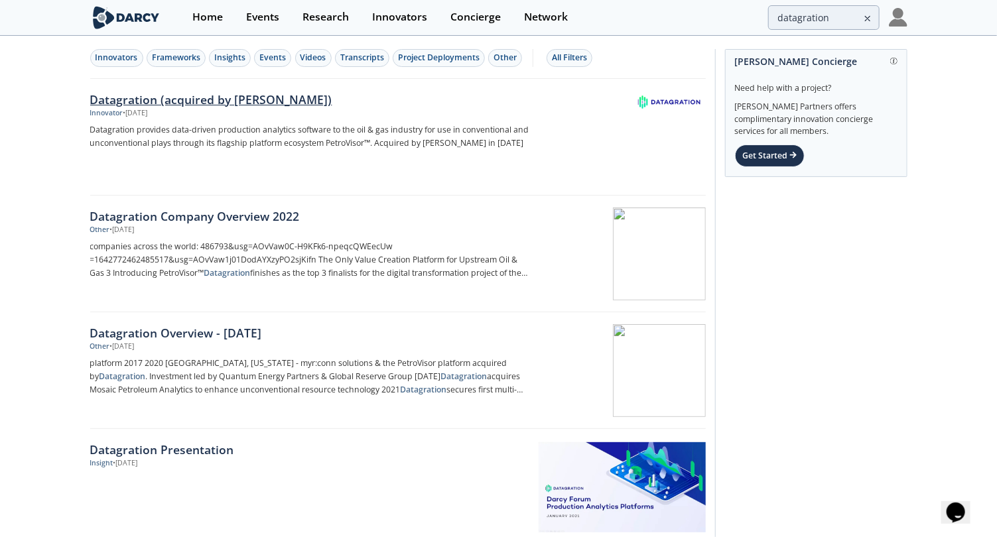
click at [269, 101] on div "Datagration (acquired by Weatherford)" at bounding box center [309, 99] width 439 height 17
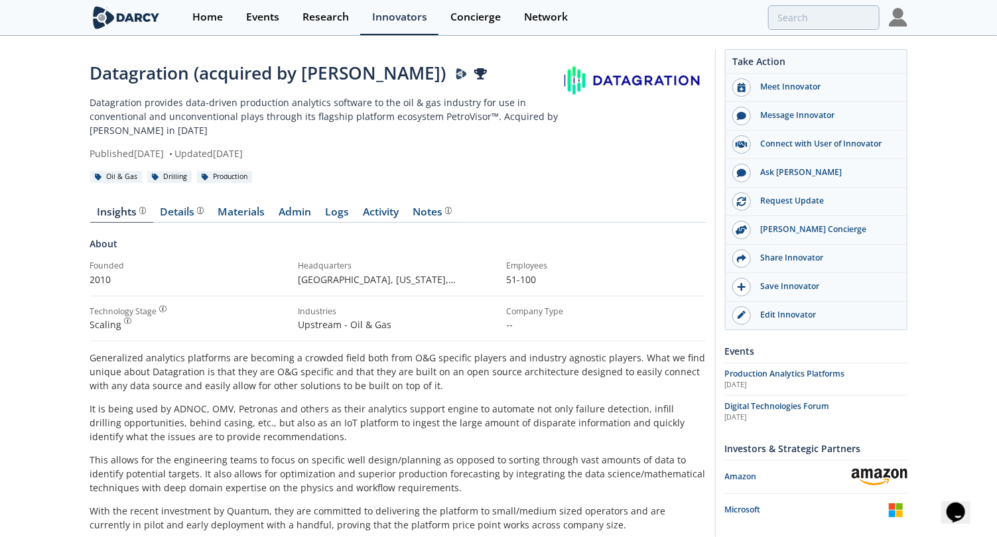
drag, startPoint x: 253, startPoint y: 135, endPoint x: 77, endPoint y: 103, distance: 179.1
copy p "Datagration provides data-driven production analytics software to the oil & gas…"
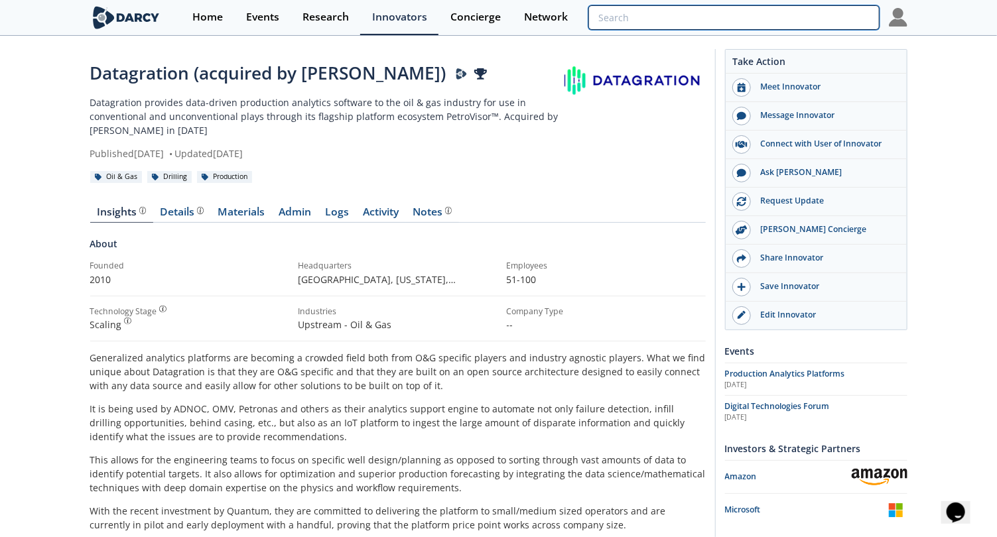
click at [777, 25] on input "search" at bounding box center [733, 17] width 290 height 25
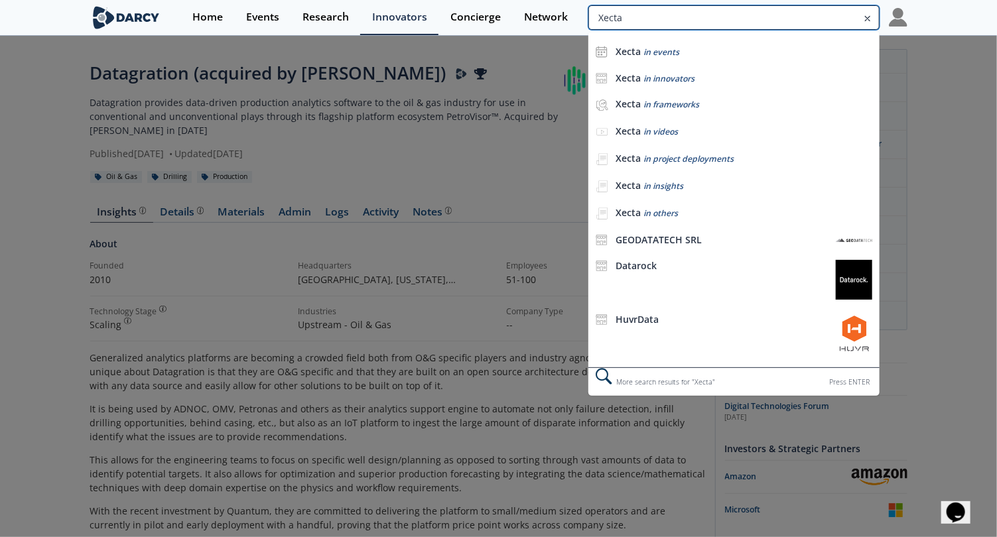
type input "Xecta"
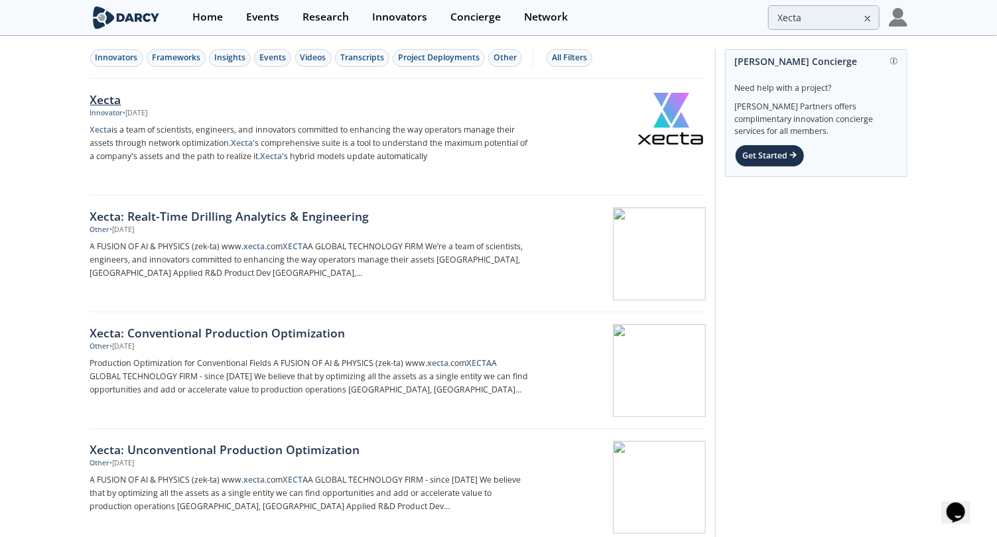
click at [111, 99] on div "Xecta" at bounding box center [309, 99] width 439 height 17
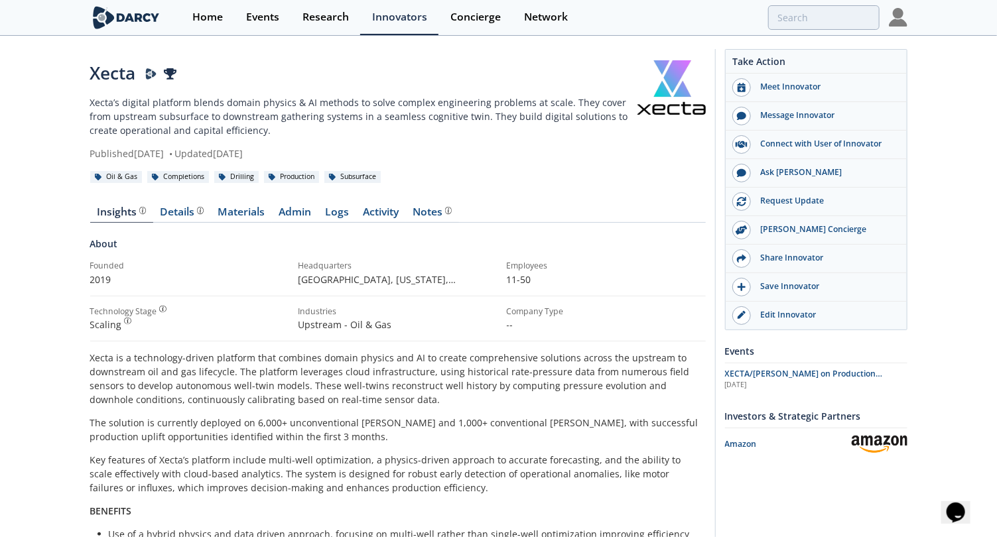
click at [285, 109] on p "Xecta’s digital platform blends domain physics & AI methods to solve complex en…" at bounding box center [363, 117] width 547 height 42
click at [257, 129] on p "Xecta’s digital platform blends domain physics & AI methods to solve complex en…" at bounding box center [363, 117] width 547 height 42
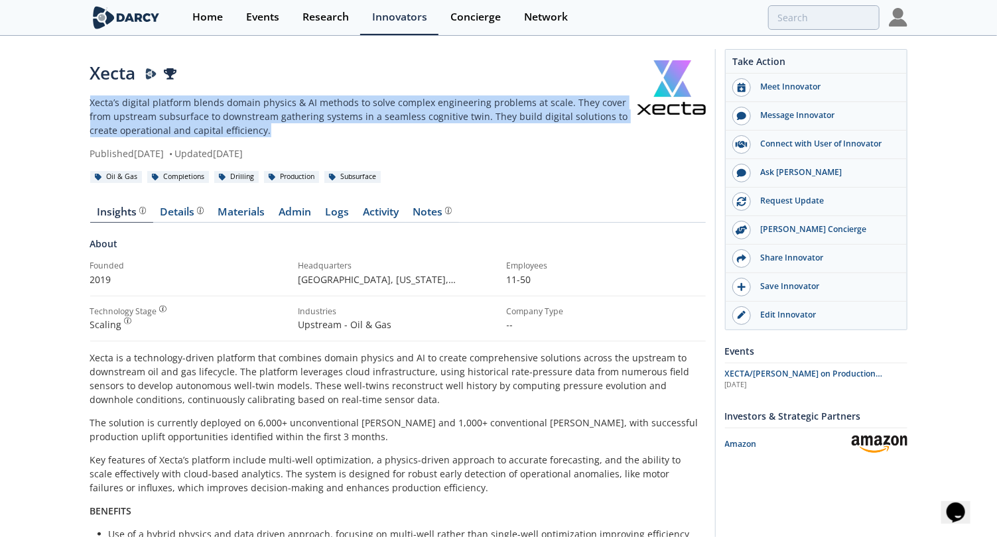
drag, startPoint x: 251, startPoint y: 127, endPoint x: 75, endPoint y: 107, distance: 176.9
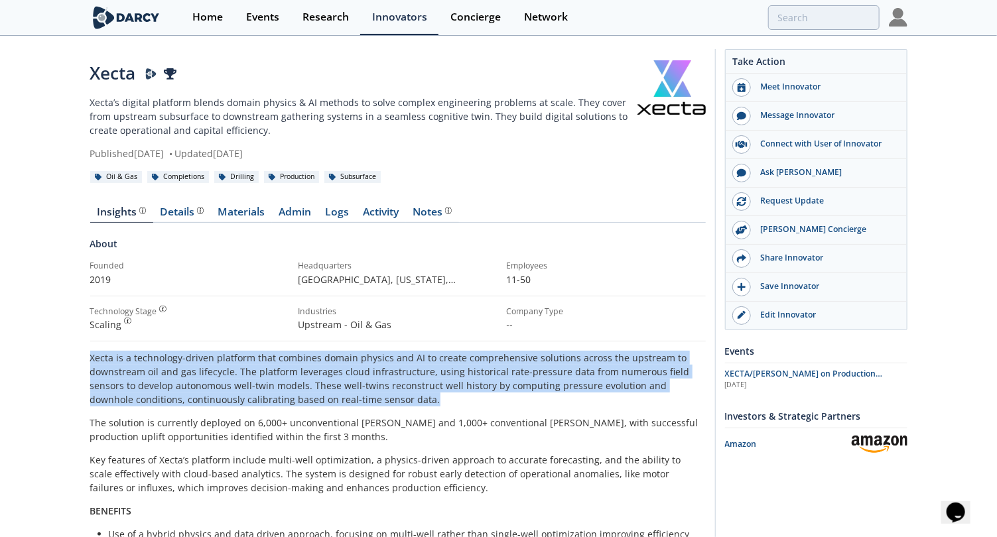
drag, startPoint x: 406, startPoint y: 400, endPoint x: 68, endPoint y: 353, distance: 340.8
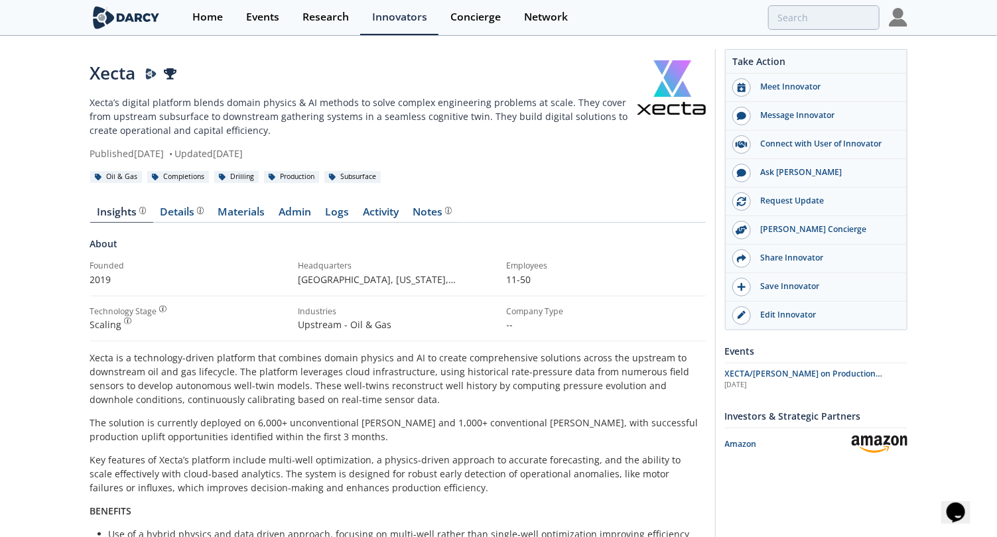
drag, startPoint x: 68, startPoint y: 353, endPoint x: 144, endPoint y: 438, distance: 113.2
click at [126, 426] on p "The solution is currently deployed on 6,000+ unconventional wells and 1,000+ co…" at bounding box center [397, 430] width 615 height 28
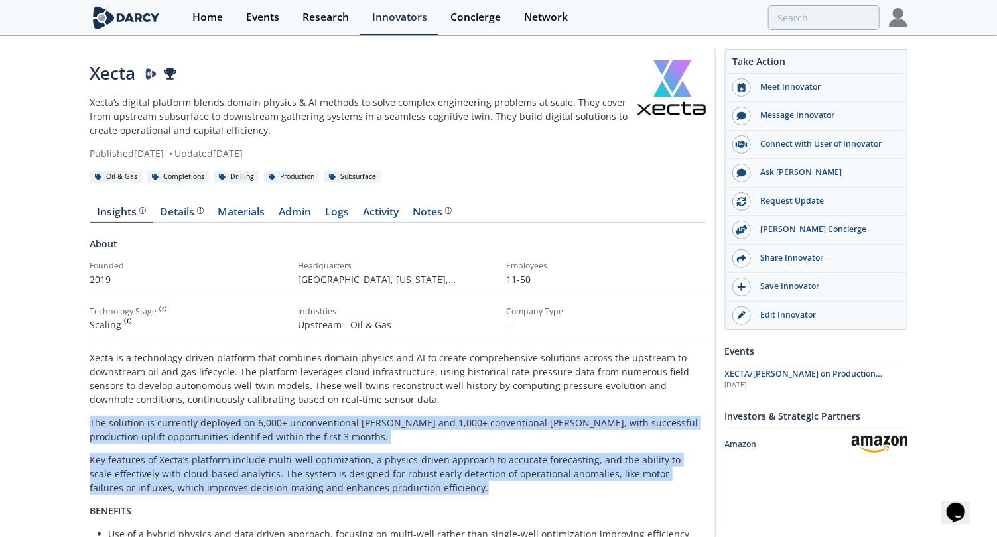
drag, startPoint x: 429, startPoint y: 489, endPoint x: 21, endPoint y: 413, distance: 414.9
copy div "The solution is currently deployed on 6,000+ unconventional wells and 1,000+ co…"
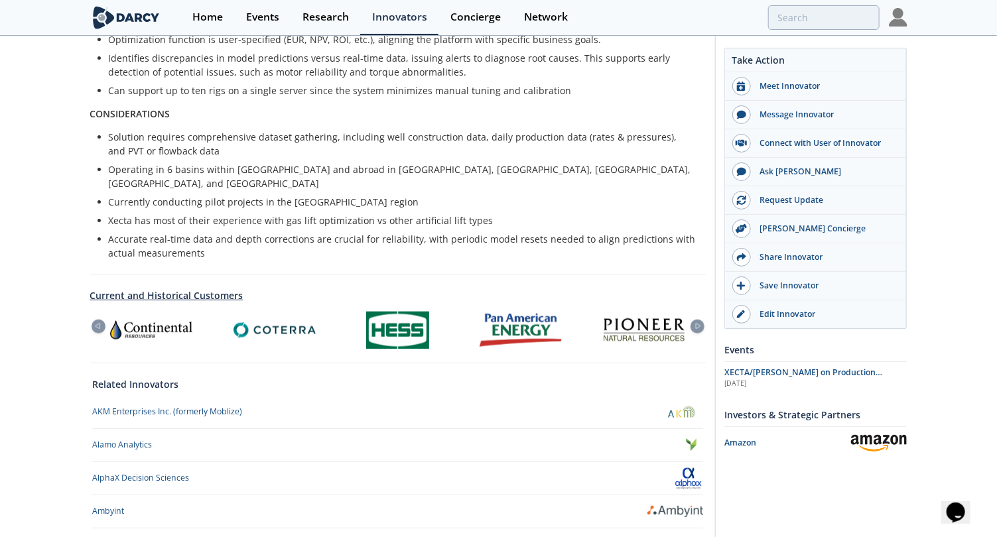
scroll to position [580, 0]
click at [700, 318] on div at bounding box center [697, 325] width 14 height 14
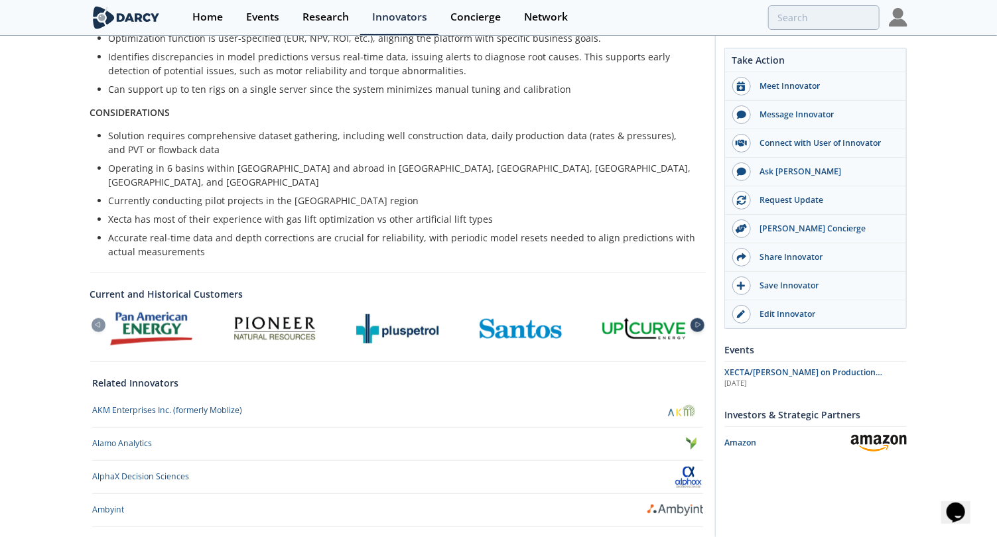
click at [699, 318] on div at bounding box center [697, 325] width 14 height 14
click at [92, 322] on icon at bounding box center [98, 325] width 16 height 6
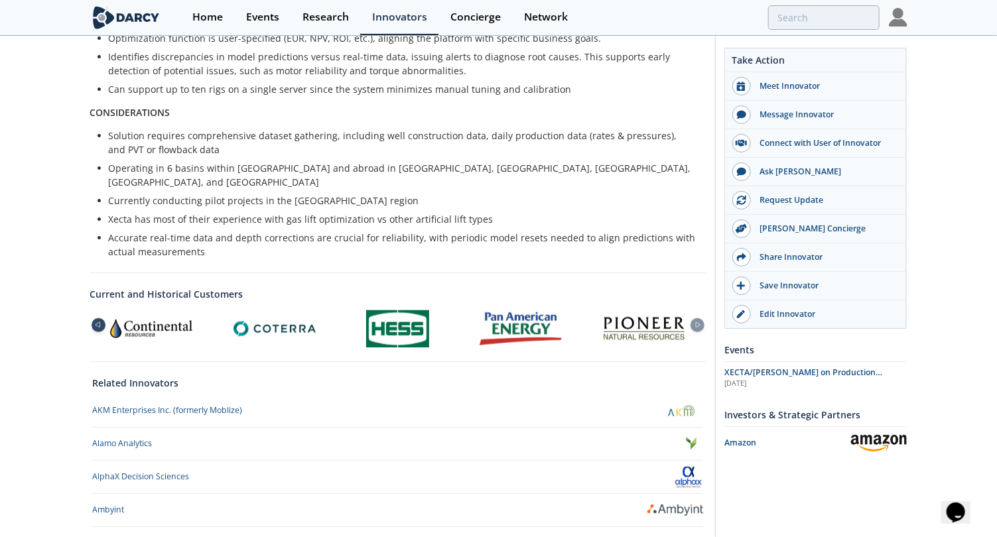
click at [92, 322] on icon at bounding box center [98, 325] width 16 height 6
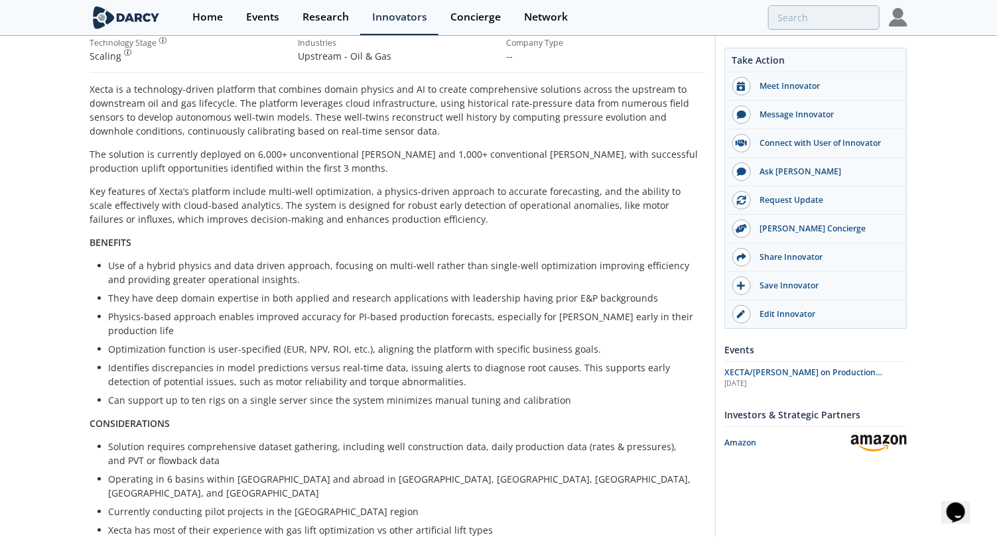
click at [430, 361] on li "Identifies discrepancies in model predictions versus real-time data, issuing al…" at bounding box center [403, 375] width 588 height 28
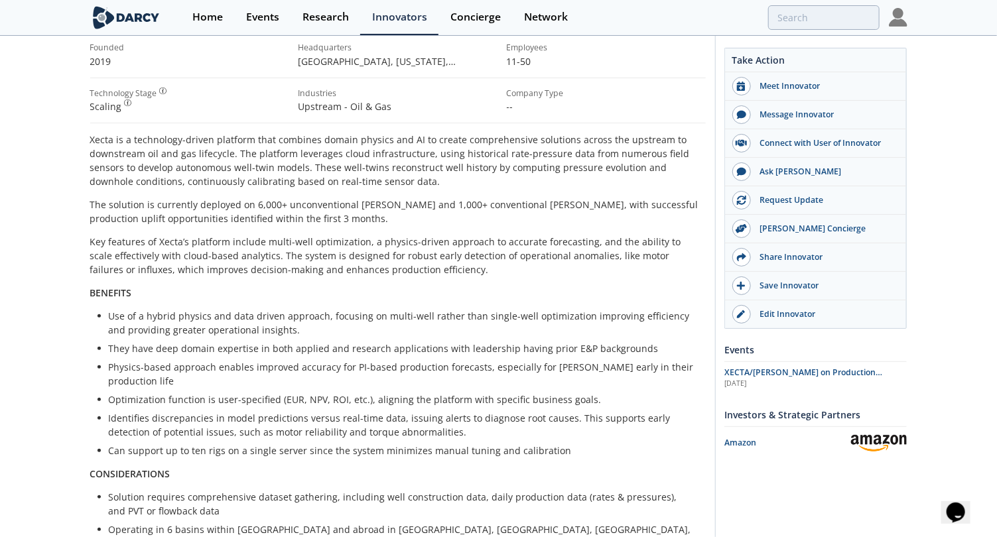
scroll to position [0, 0]
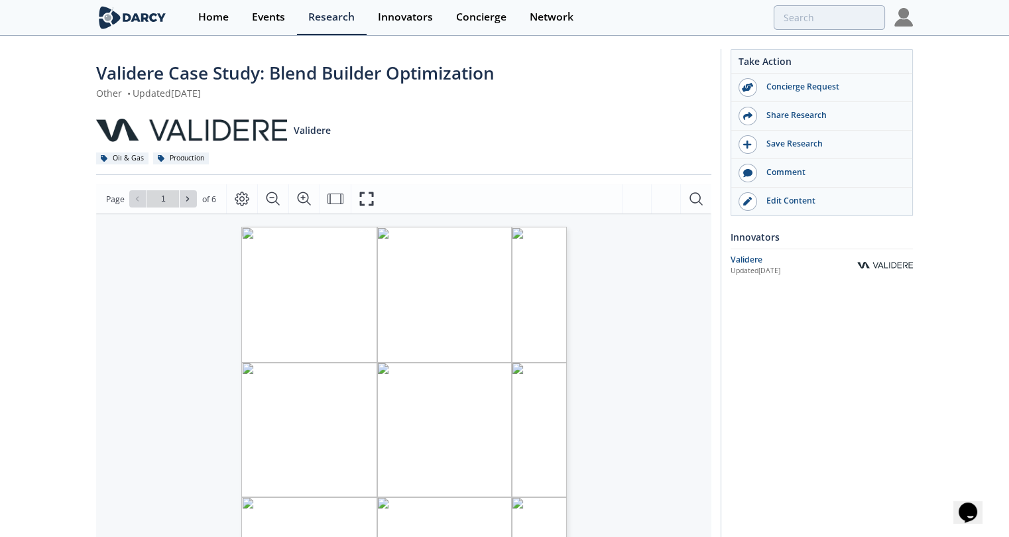
type input "2"
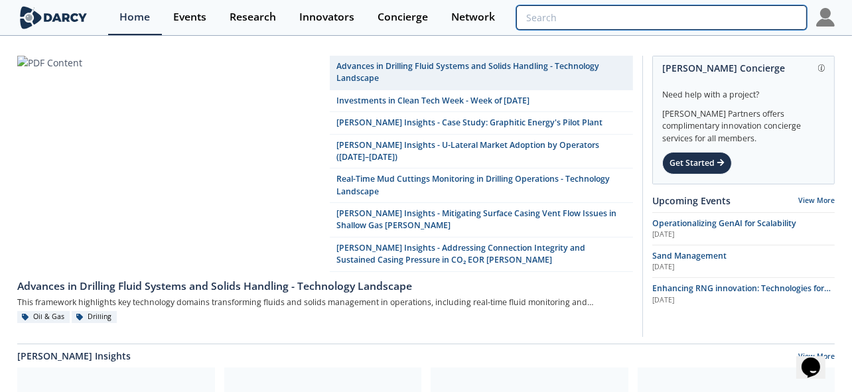
click at [764, 15] on input "search" at bounding box center [661, 17] width 290 height 25
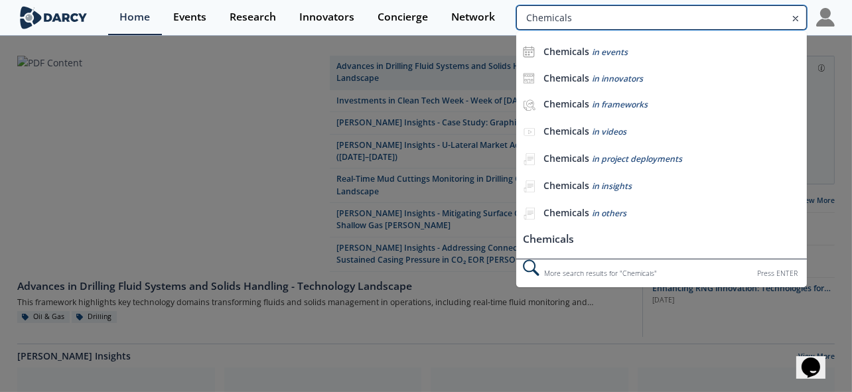
type input "Chemicals"
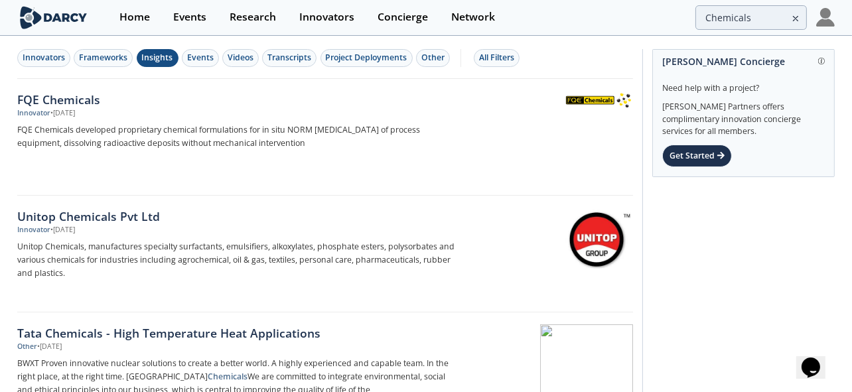
click at [145, 58] on div "Insights" at bounding box center [157, 58] width 31 height 12
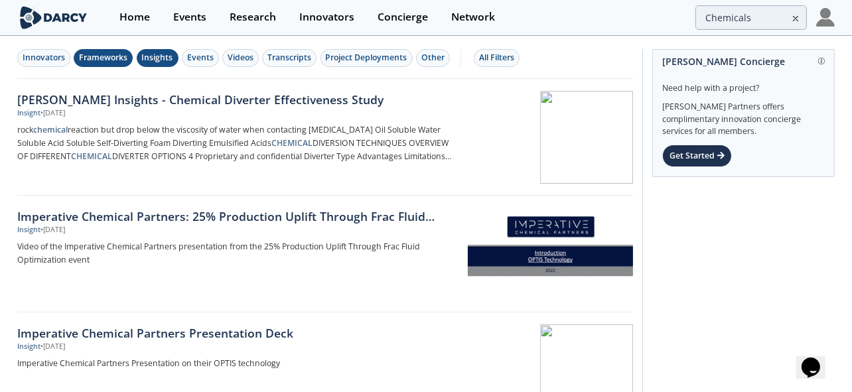
click at [112, 55] on div "Frameworks" at bounding box center [103, 58] width 48 height 12
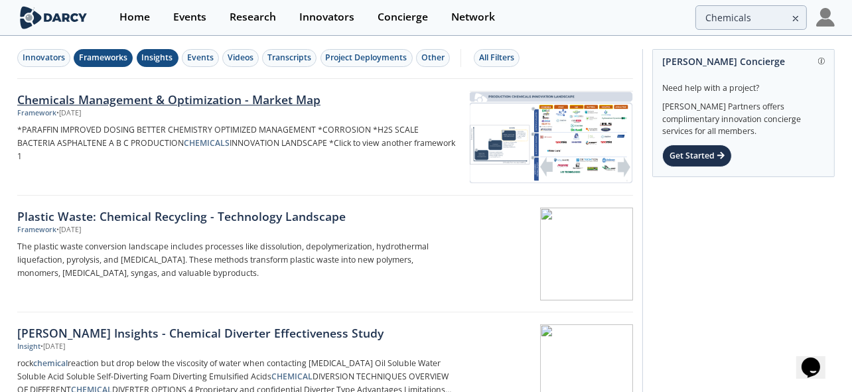
click at [202, 99] on div "Chemicals Management & Optimization - Market Map" at bounding box center [236, 99] width 439 height 17
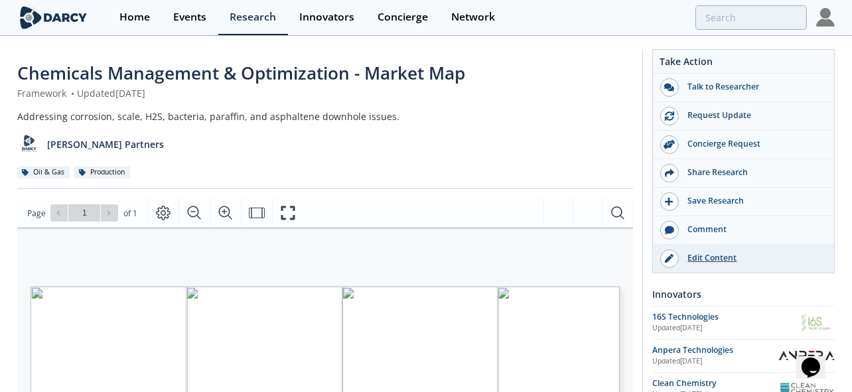
click at [719, 259] on div "Edit Content" at bounding box center [752, 258] width 149 height 12
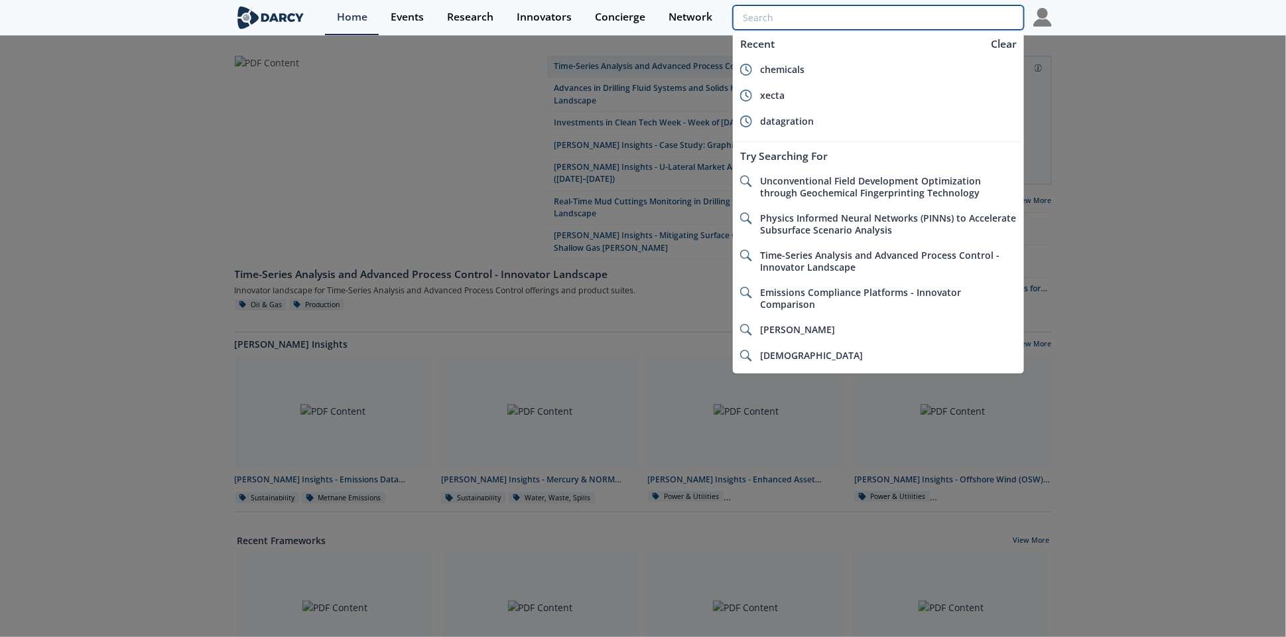
click at [966, 19] on input "search" at bounding box center [878, 17] width 290 height 25
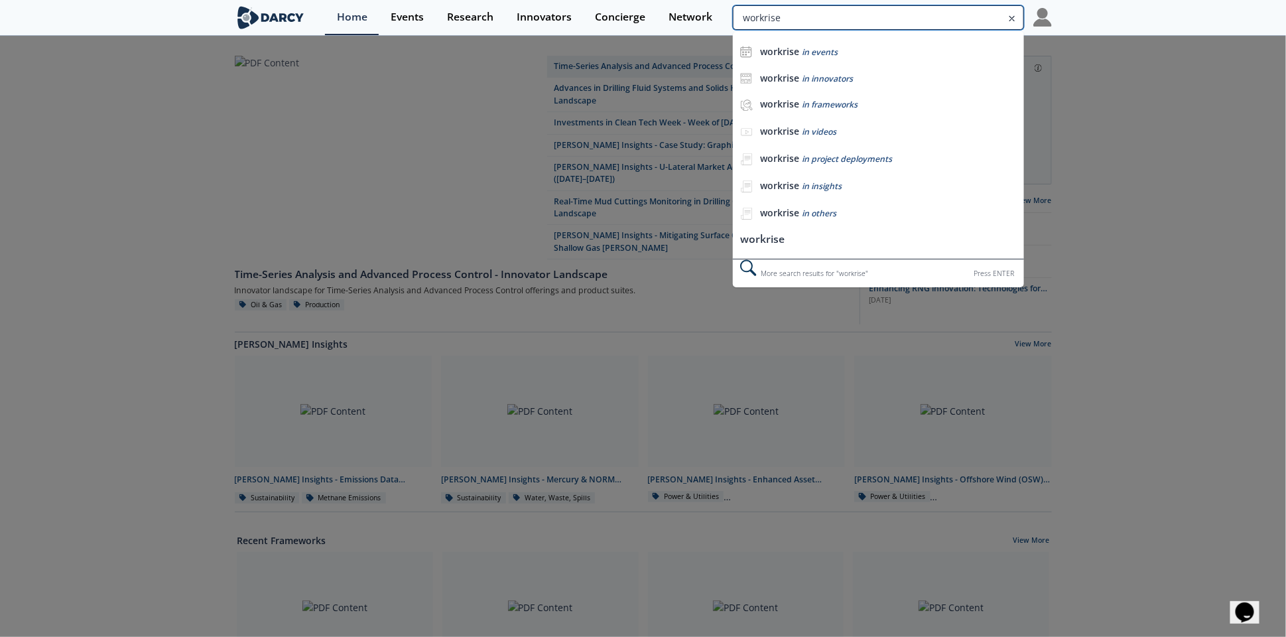
type input "workrise"
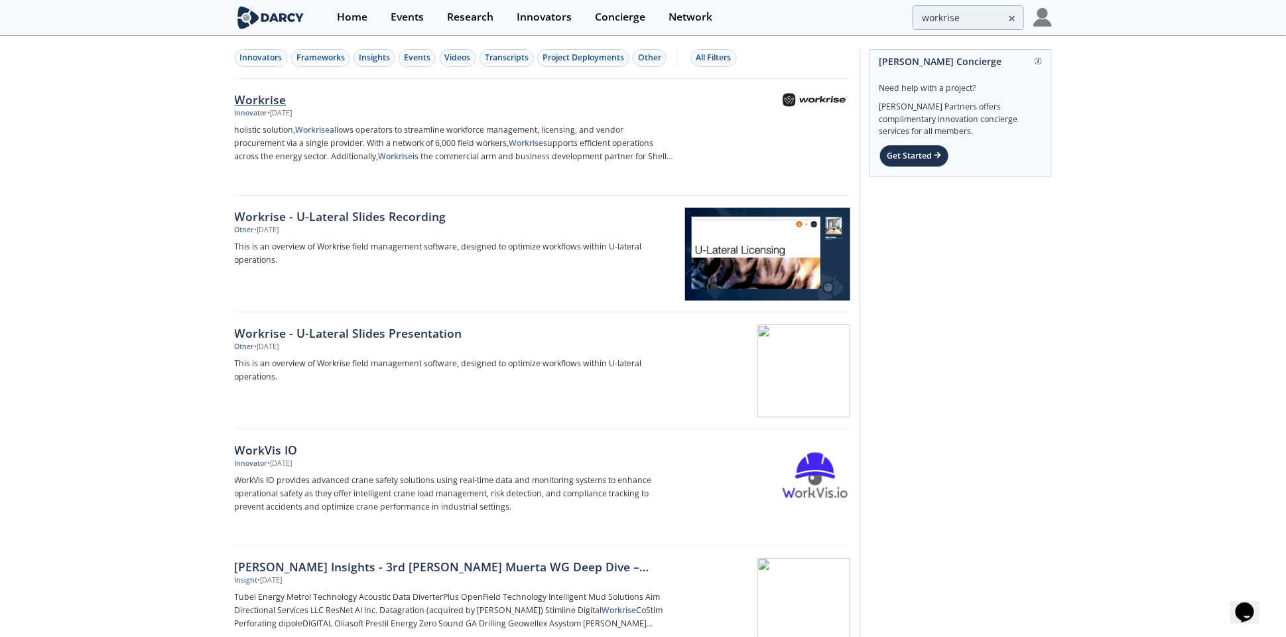
click at [253, 95] on div "Workrise" at bounding box center [454, 99] width 439 height 17
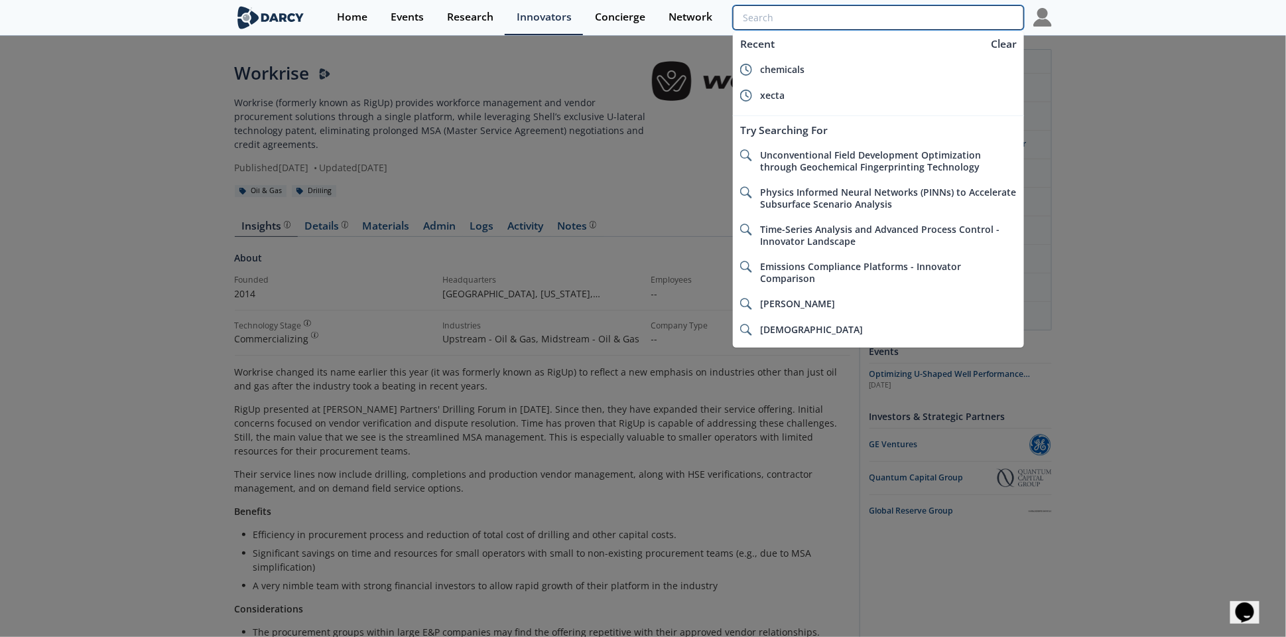
click at [951, 25] on input "search" at bounding box center [878, 17] width 290 height 25
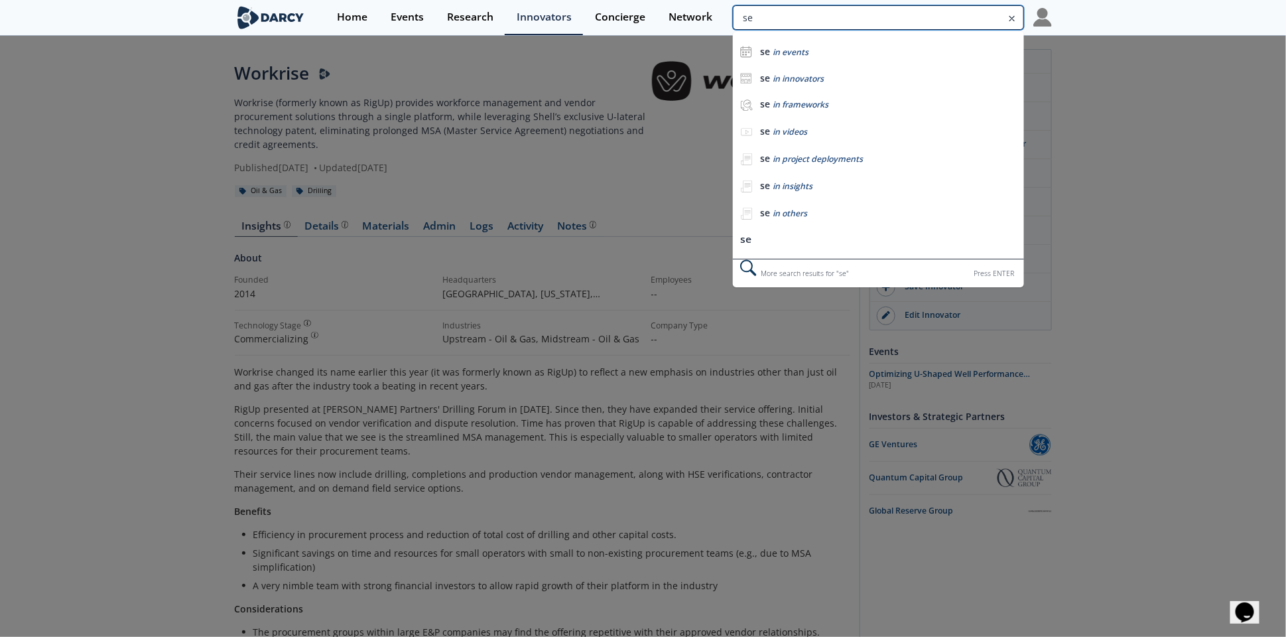
type input "s"
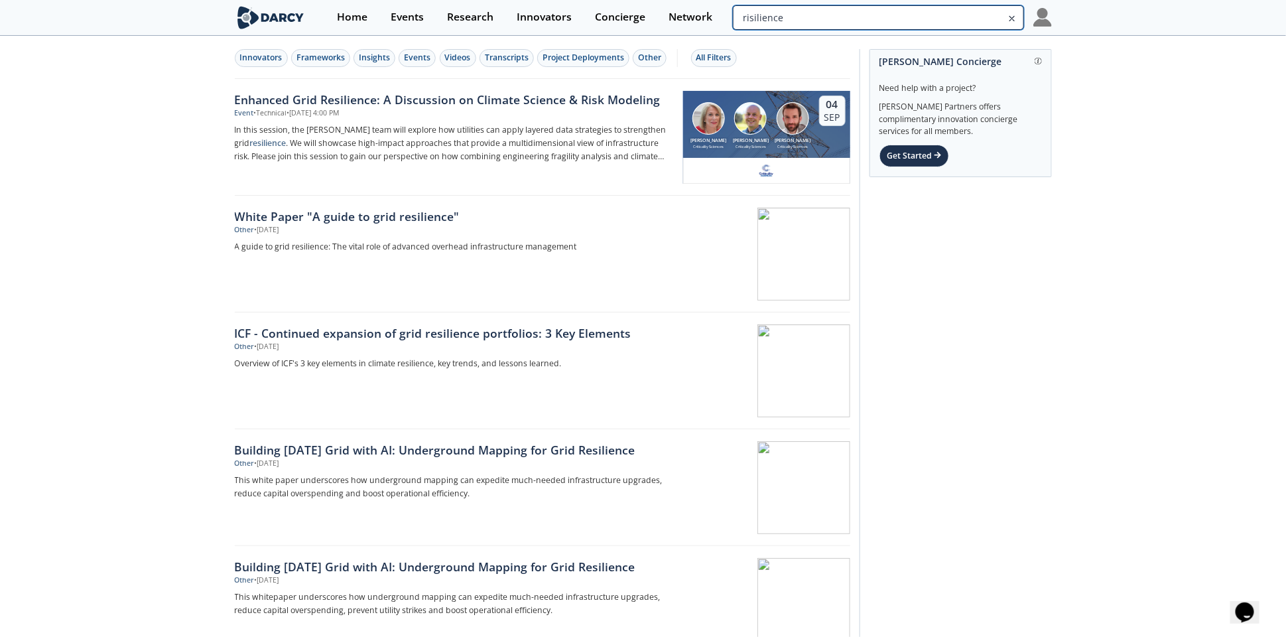
click at [939, 12] on input "risilience" at bounding box center [878, 17] width 290 height 25
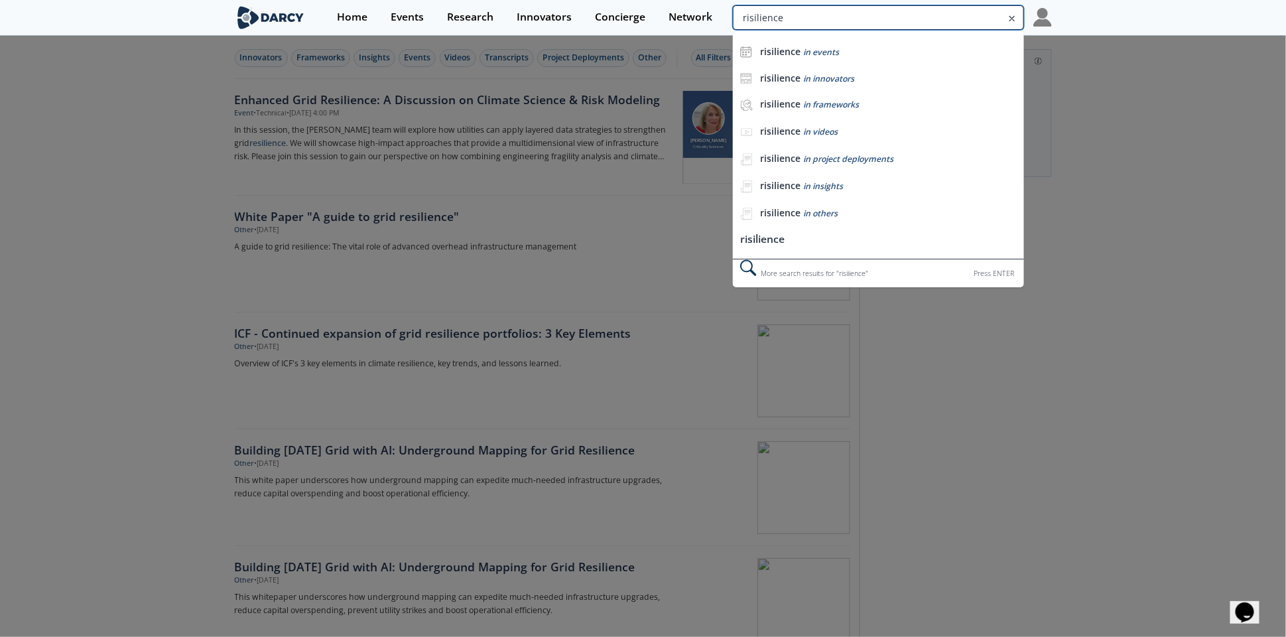
click at [939, 12] on input "risilience" at bounding box center [878, 17] width 290 height 25
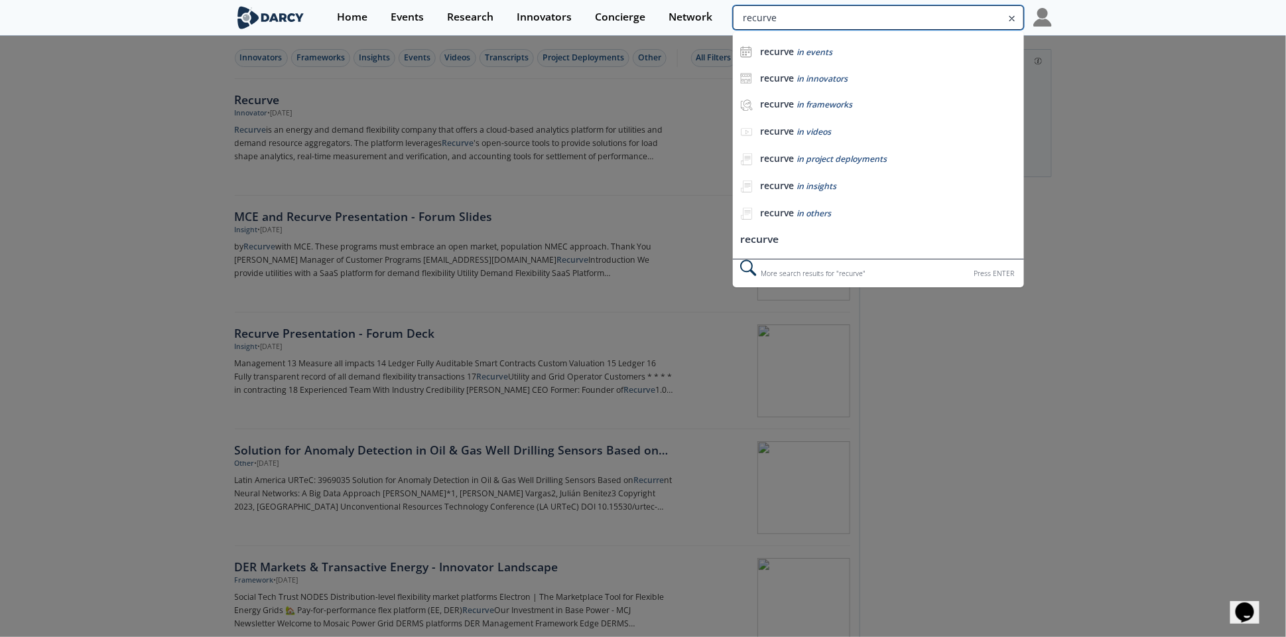
click at [956, 15] on input "recurve" at bounding box center [878, 17] width 290 height 25
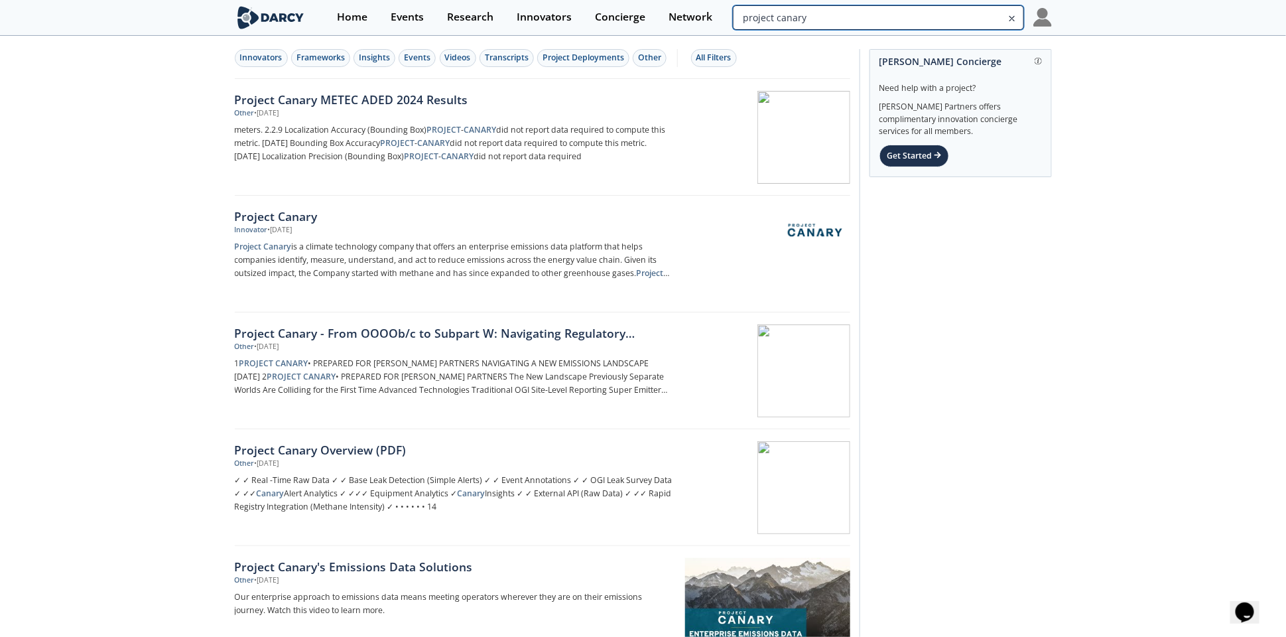
click at [926, 21] on input "project canary" at bounding box center [878, 17] width 290 height 25
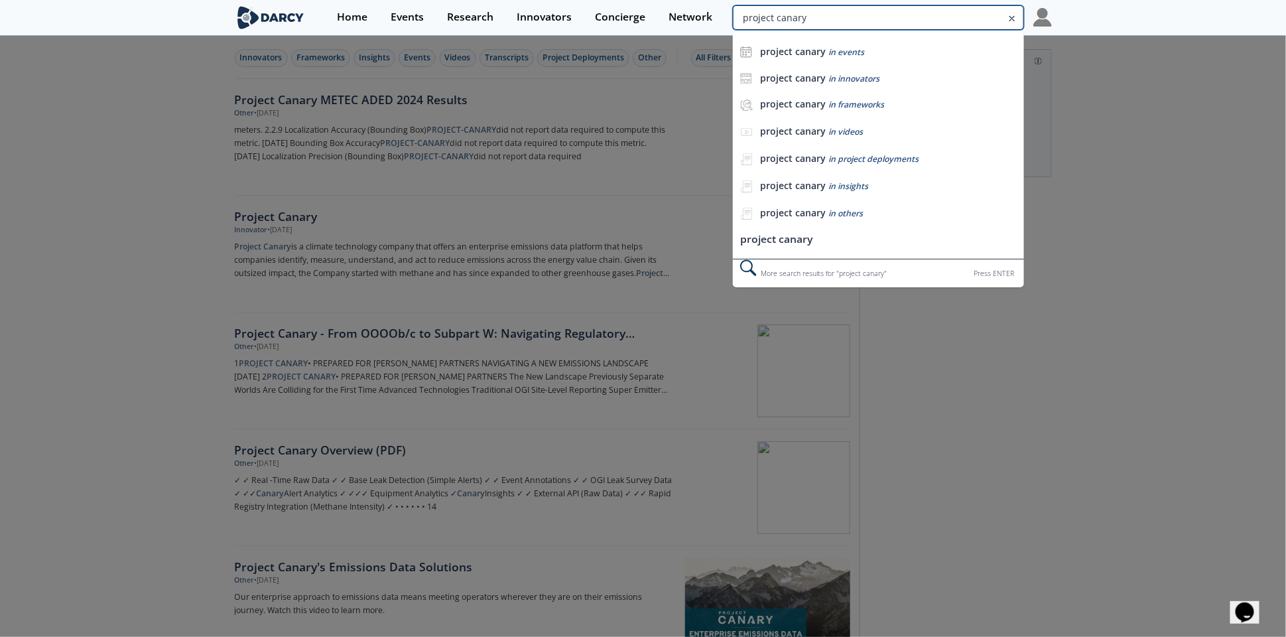
click at [926, 21] on input "project canary" at bounding box center [878, 17] width 290 height 25
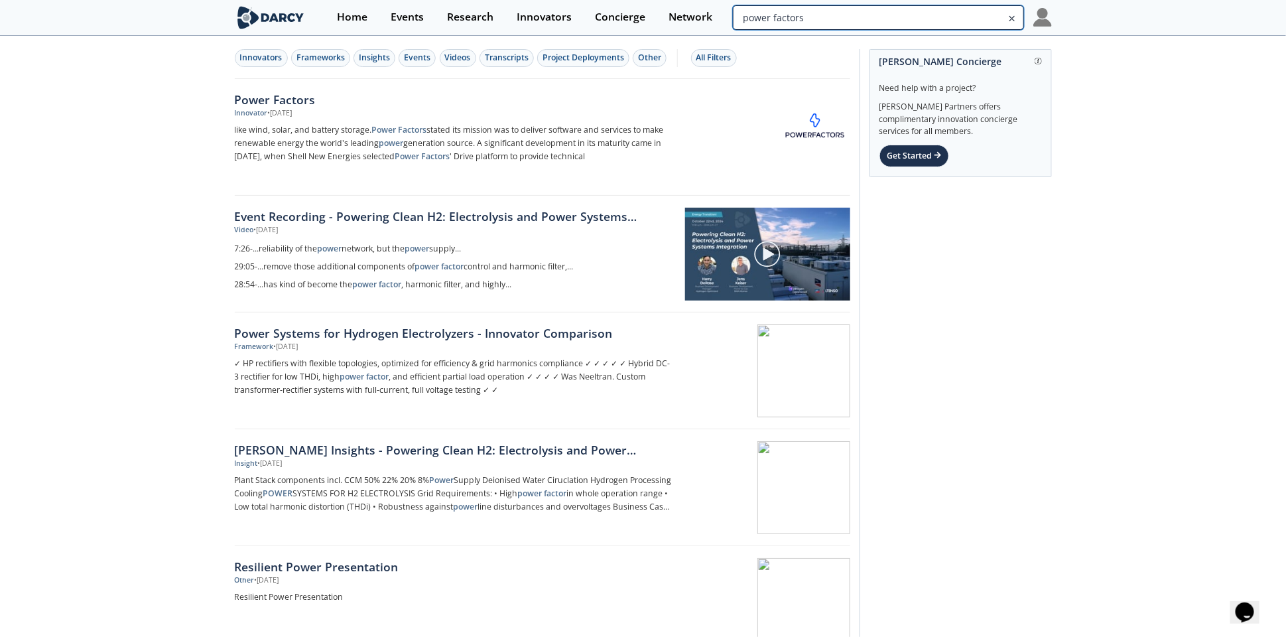
click at [926, 21] on input "power factors" at bounding box center [878, 17] width 290 height 25
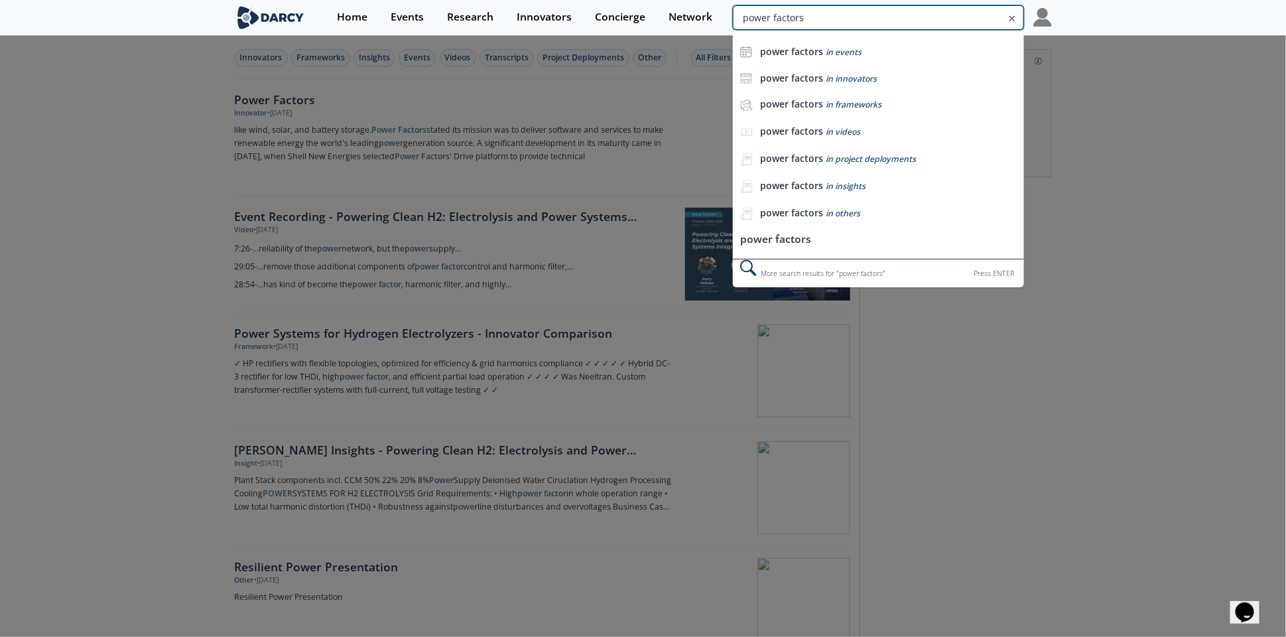
click at [926, 21] on input "power factors" at bounding box center [878, 17] width 290 height 25
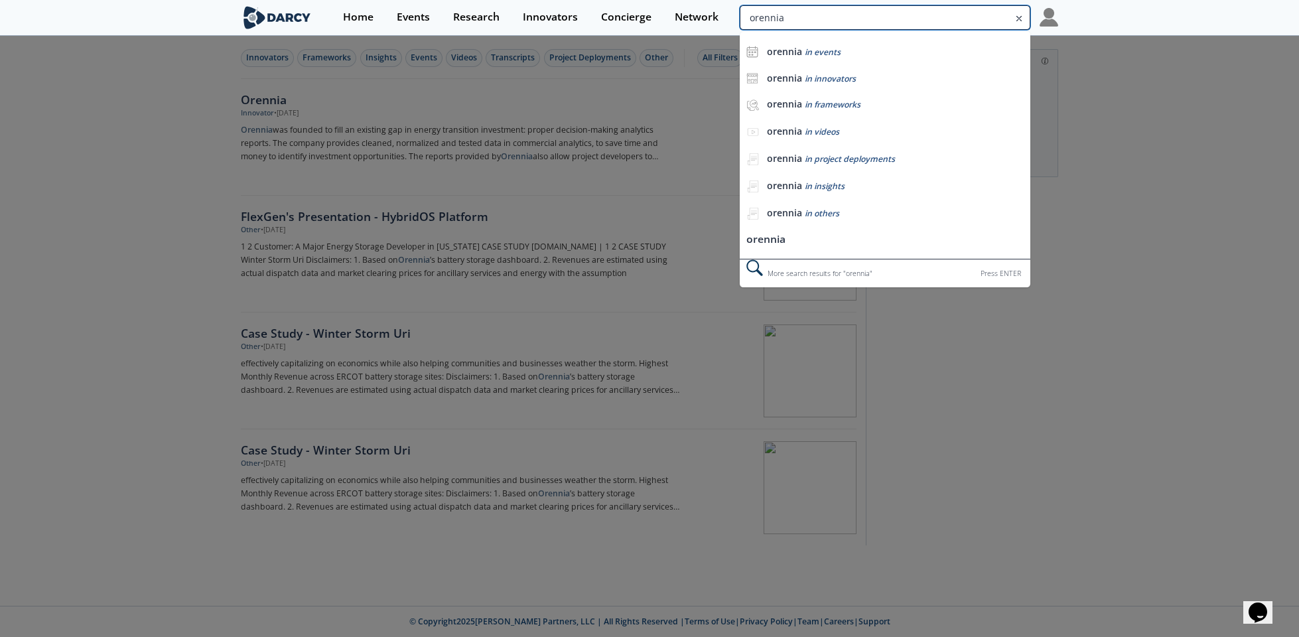
click at [976, 19] on input "orennia" at bounding box center [884, 17] width 290 height 25
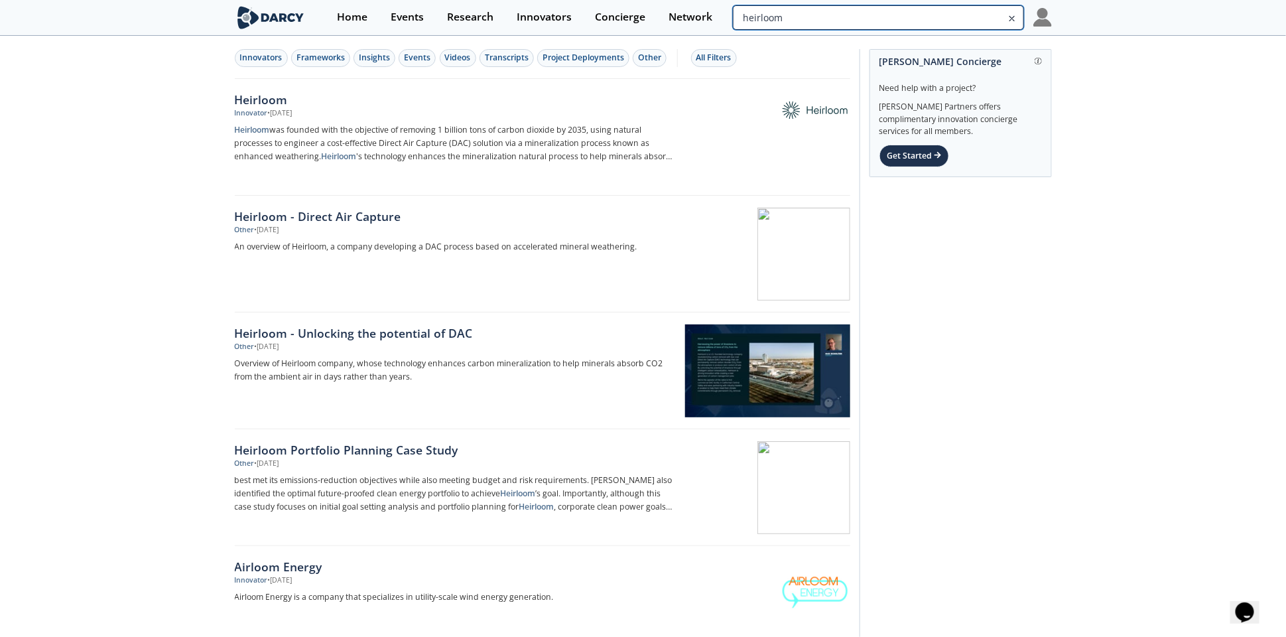
click at [968, 20] on input "heirloom" at bounding box center [878, 17] width 290 height 25
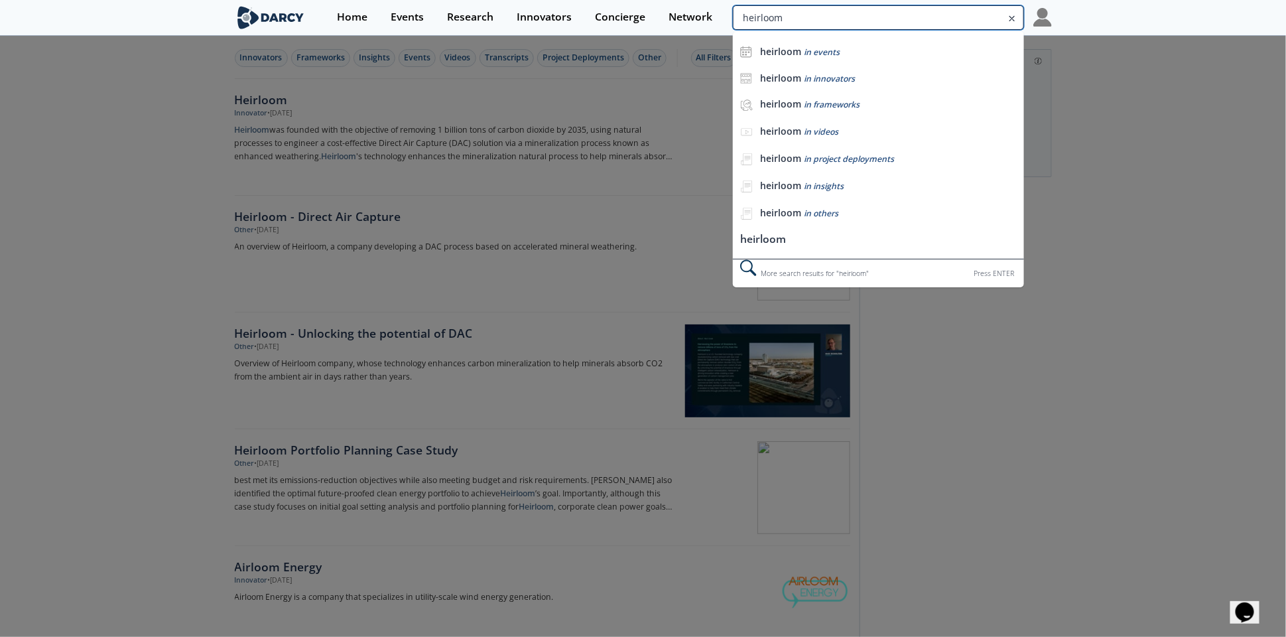
click at [968, 20] on input "heirloom" at bounding box center [878, 17] width 290 height 25
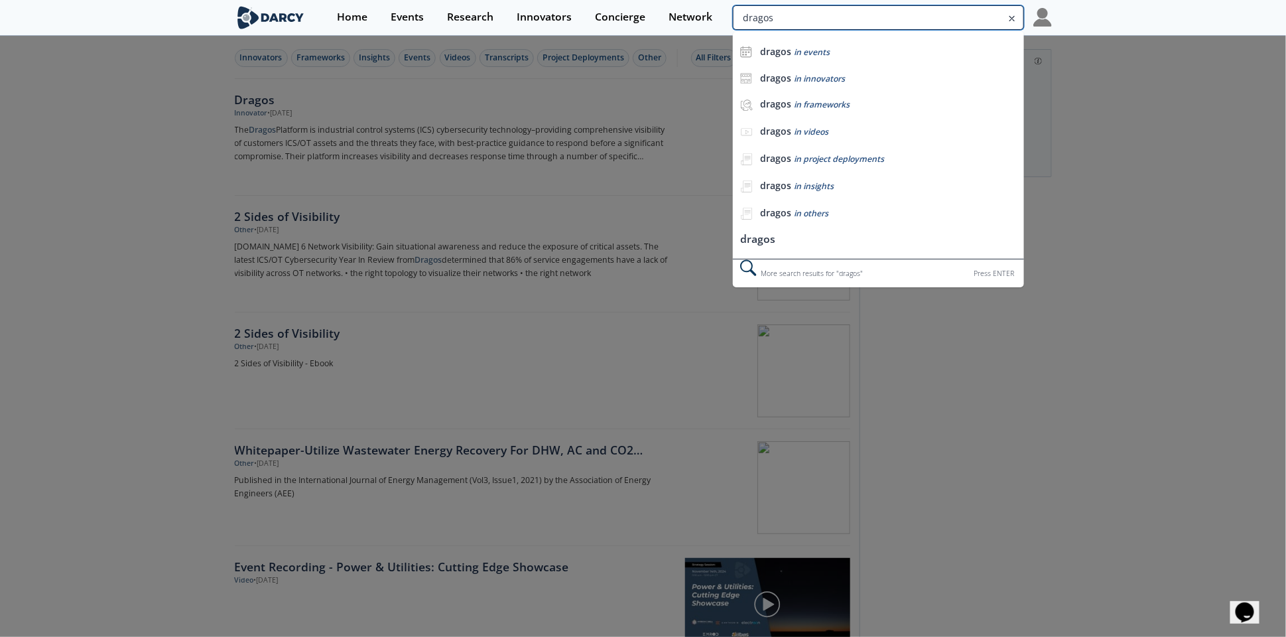
click at [965, 20] on input "dragos" at bounding box center [878, 17] width 290 height 25
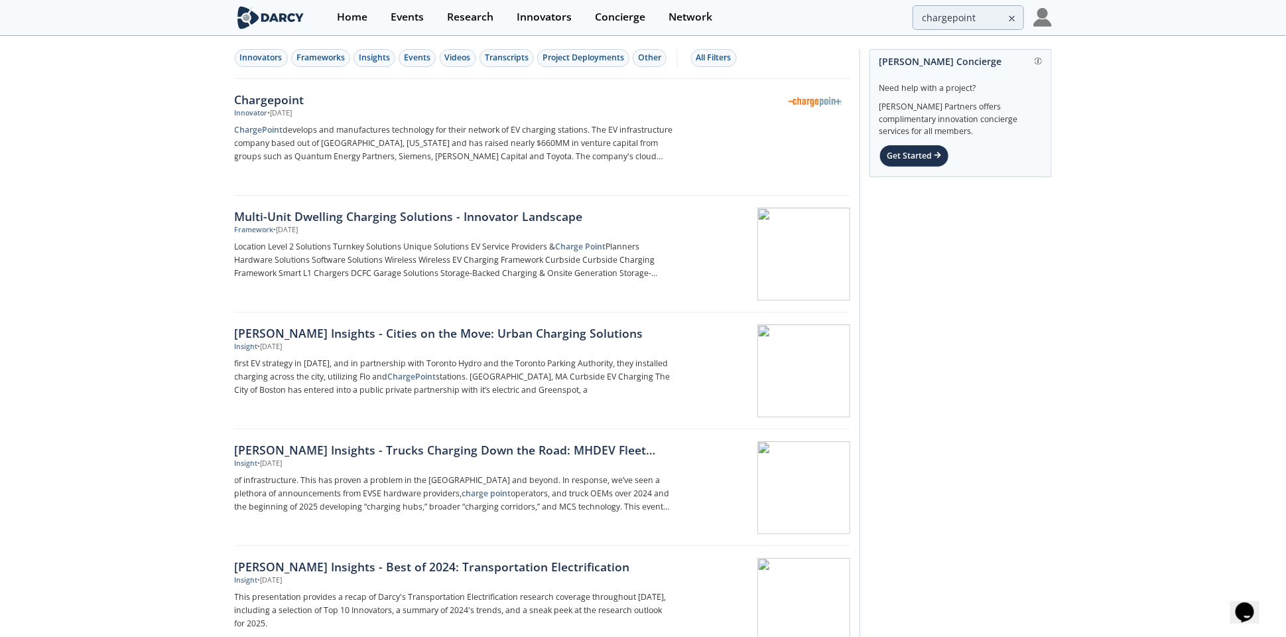
click at [946, 34] on section "Home Events Research Innovators Concierge Network chargepoint" at bounding box center [643, 18] width 1286 height 36
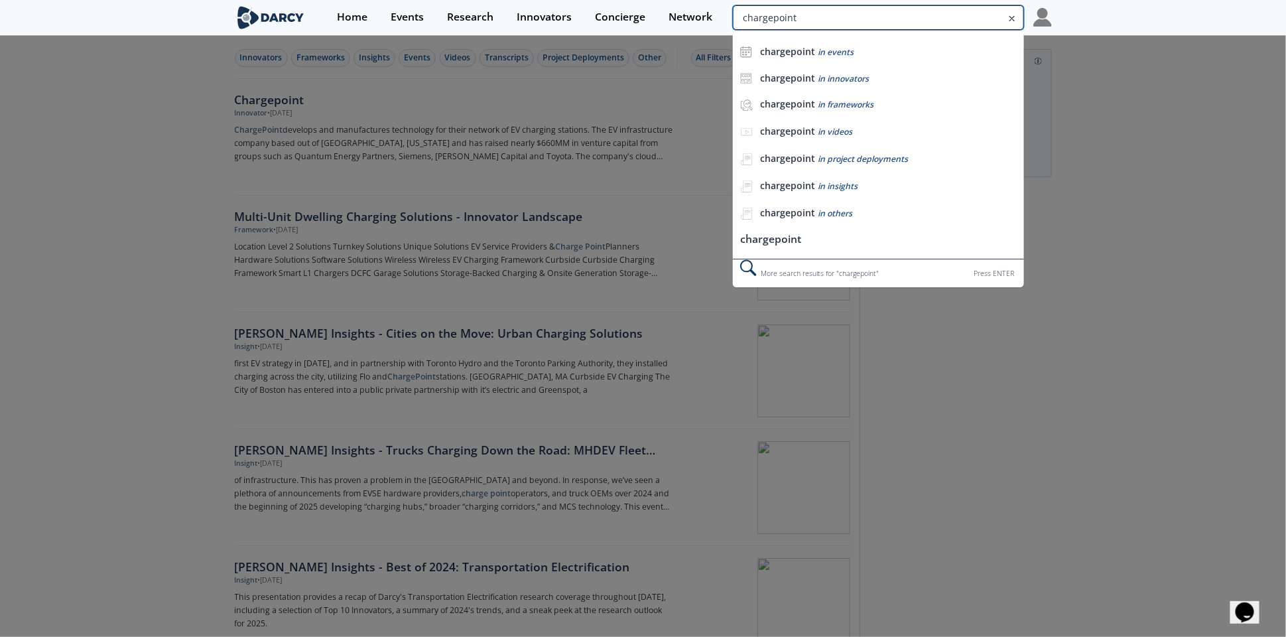
click at [944, 17] on input "chargepoint" at bounding box center [878, 17] width 290 height 25
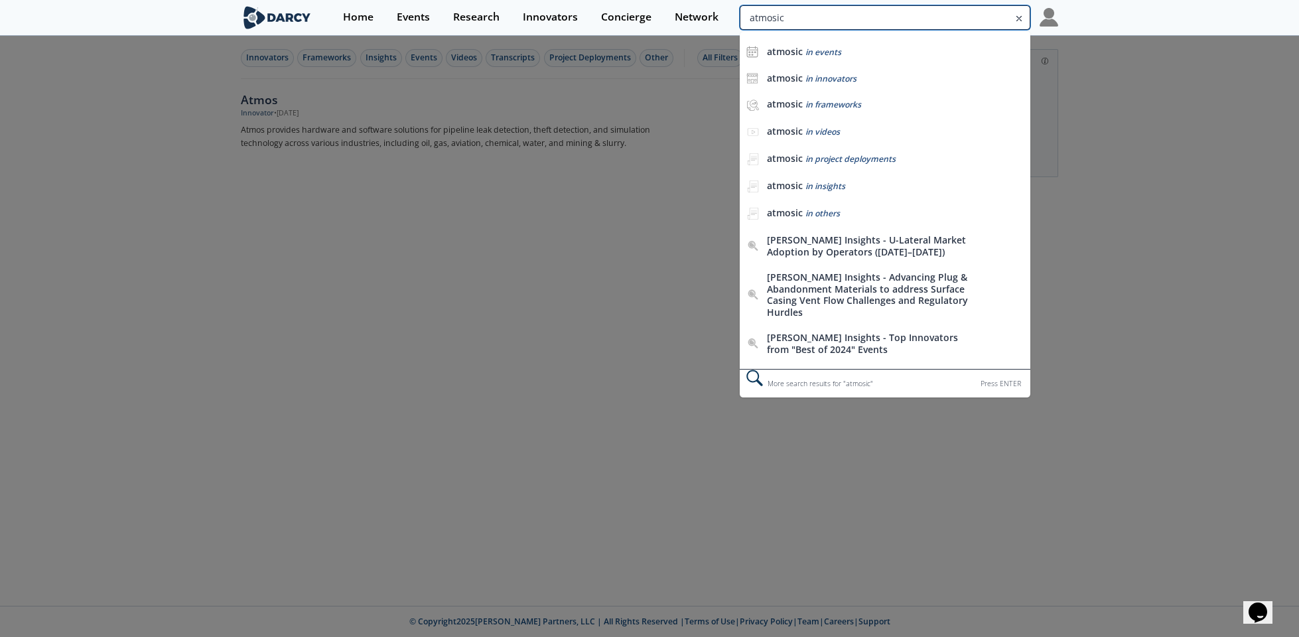
click at [960, 16] on input "atmosic" at bounding box center [884, 17] width 290 height 25
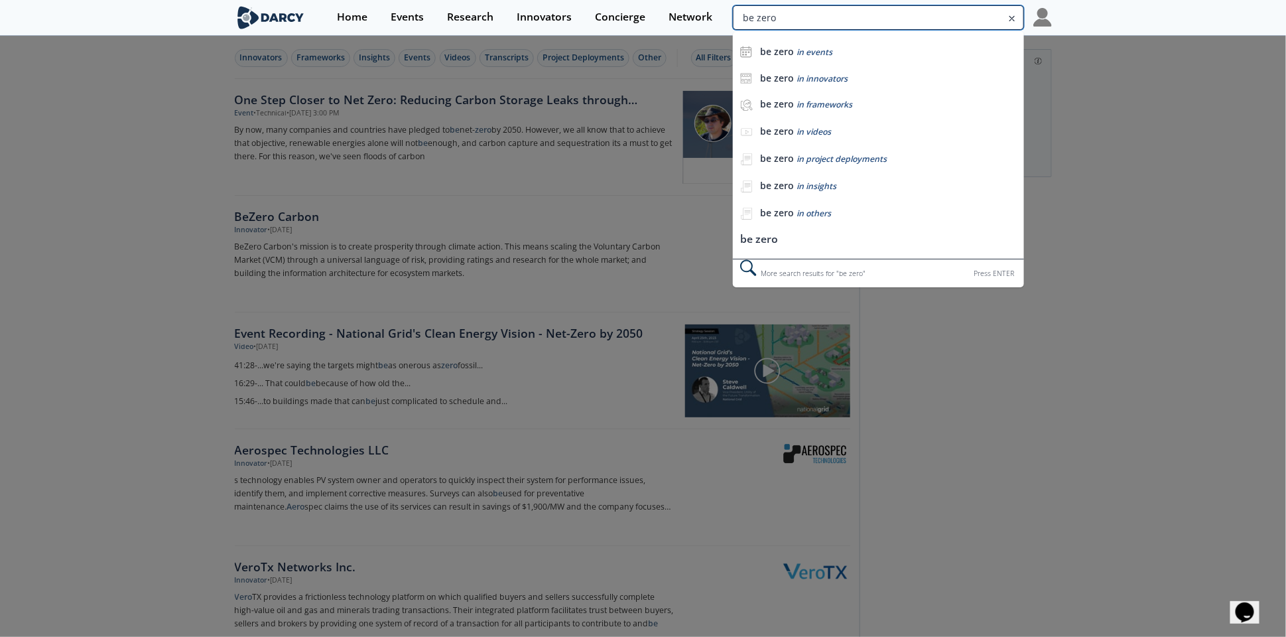
click at [960, 16] on input "be zero" at bounding box center [878, 17] width 290 height 25
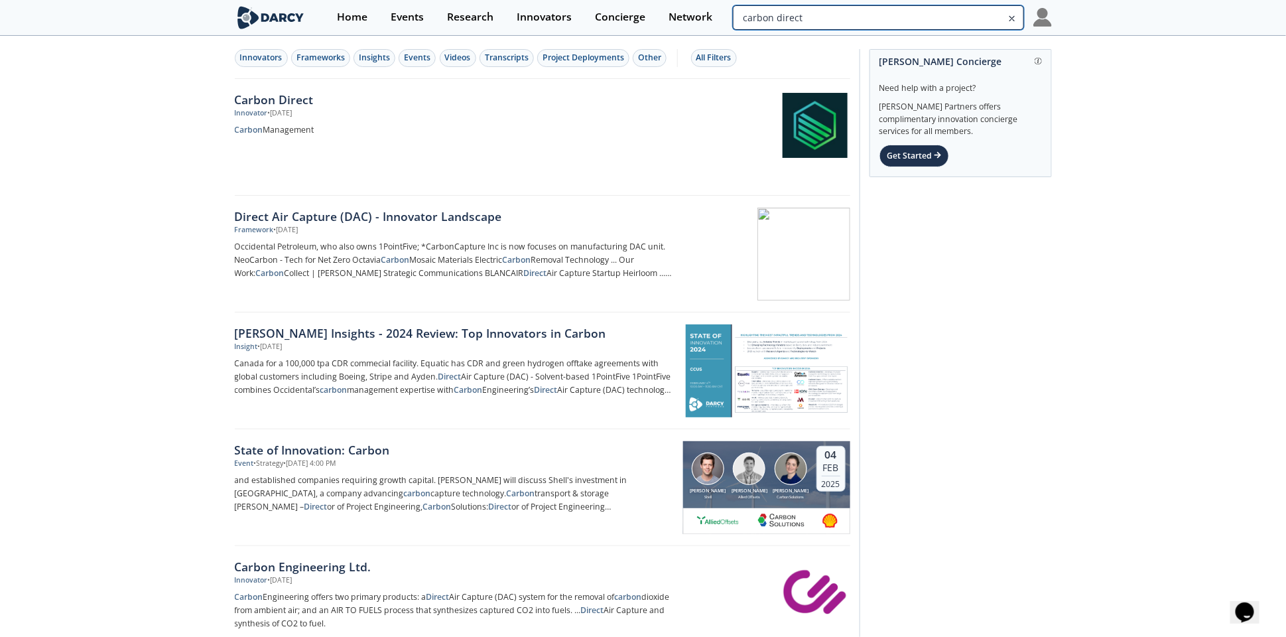
click at [942, 19] on input "carbon direct" at bounding box center [878, 17] width 290 height 25
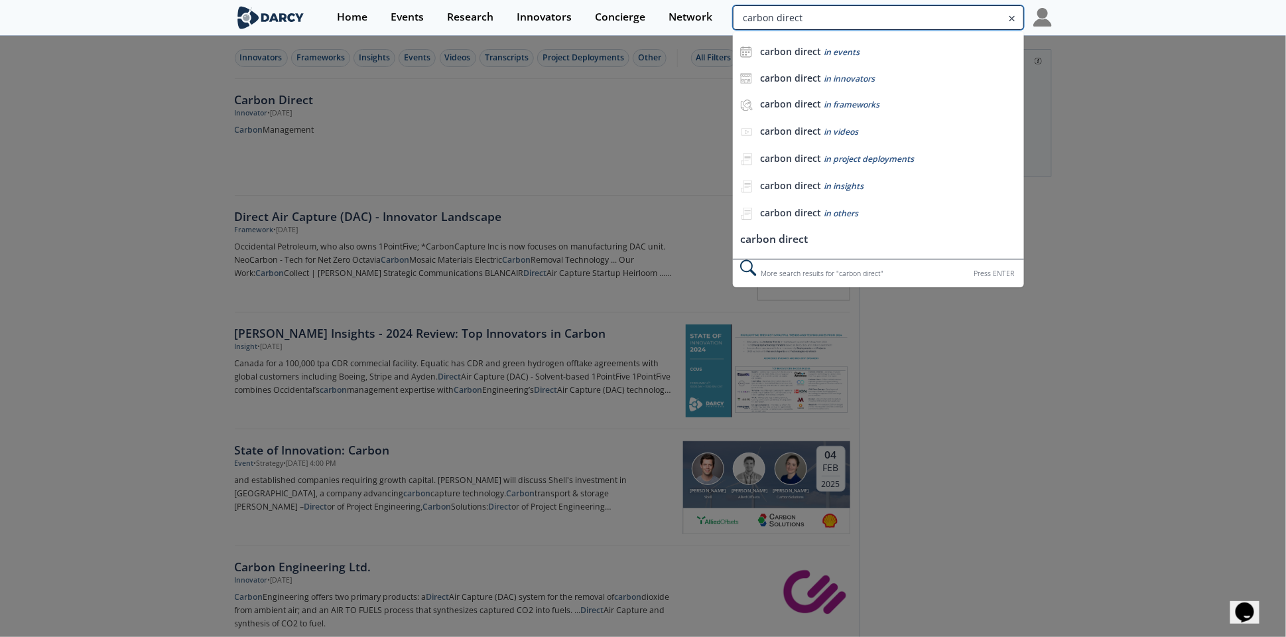
click at [942, 19] on input "carbon direct" at bounding box center [878, 17] width 290 height 25
type input "risilience"
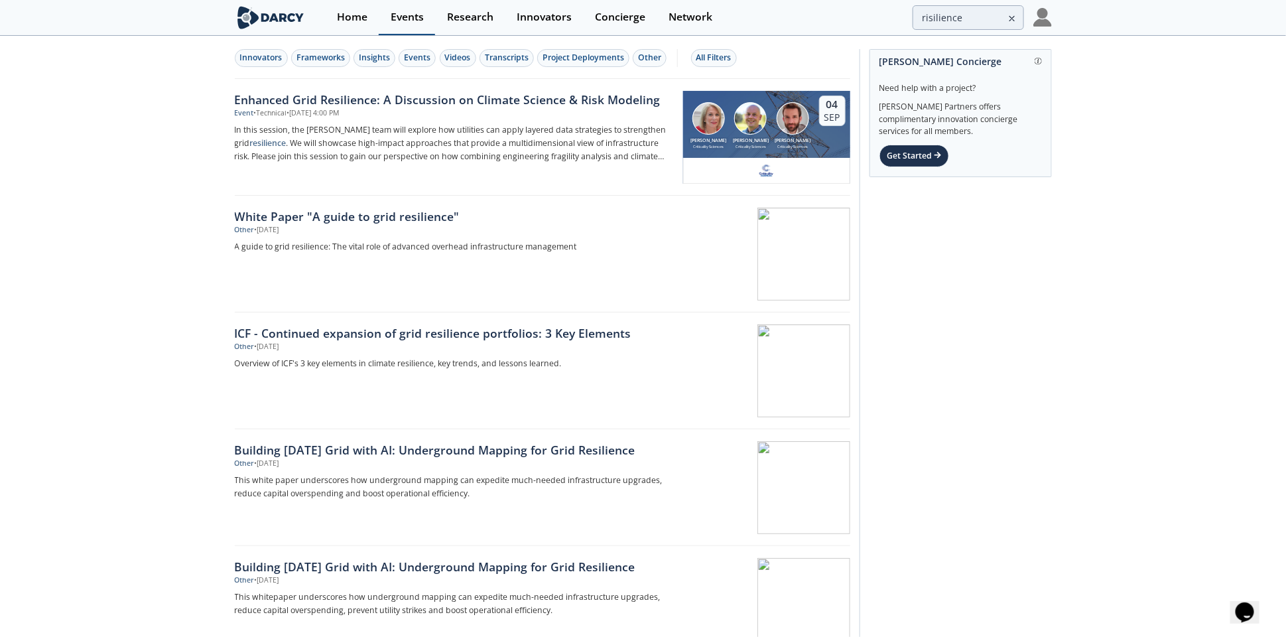
click at [409, 17] on div "Events" at bounding box center [407, 17] width 33 height 11
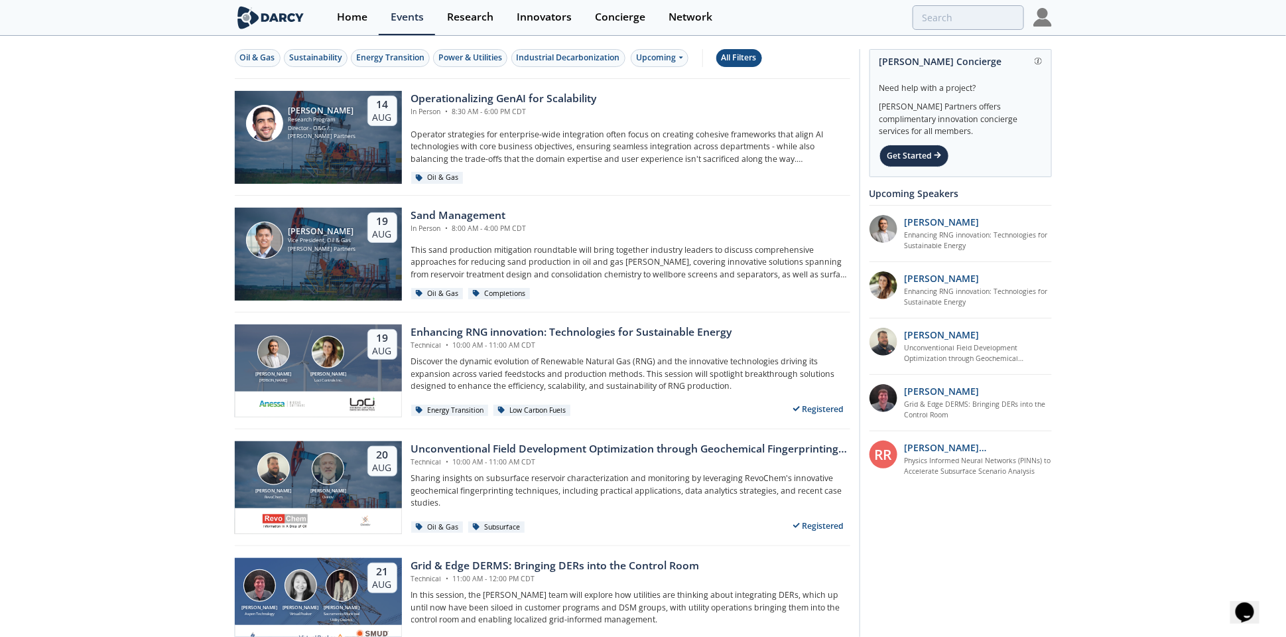
click at [751, 58] on div "All Filters" at bounding box center [739, 58] width 35 height 12
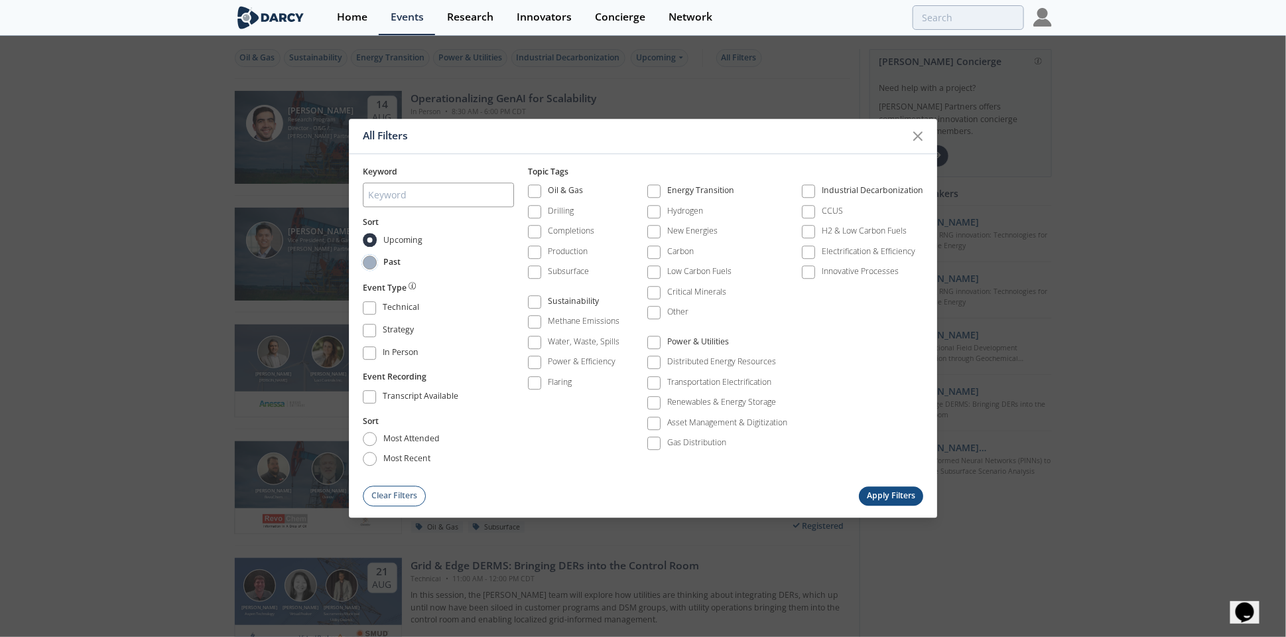
click at [369, 261] on input "Past" at bounding box center [370, 262] width 14 height 14
radio input "true"
click at [543, 213] on label "Drilling" at bounding box center [551, 212] width 46 height 18
click at [535, 212] on span at bounding box center [534, 211] width 9 height 9
click at [878, 496] on button "Apply Filters" at bounding box center [891, 495] width 65 height 19
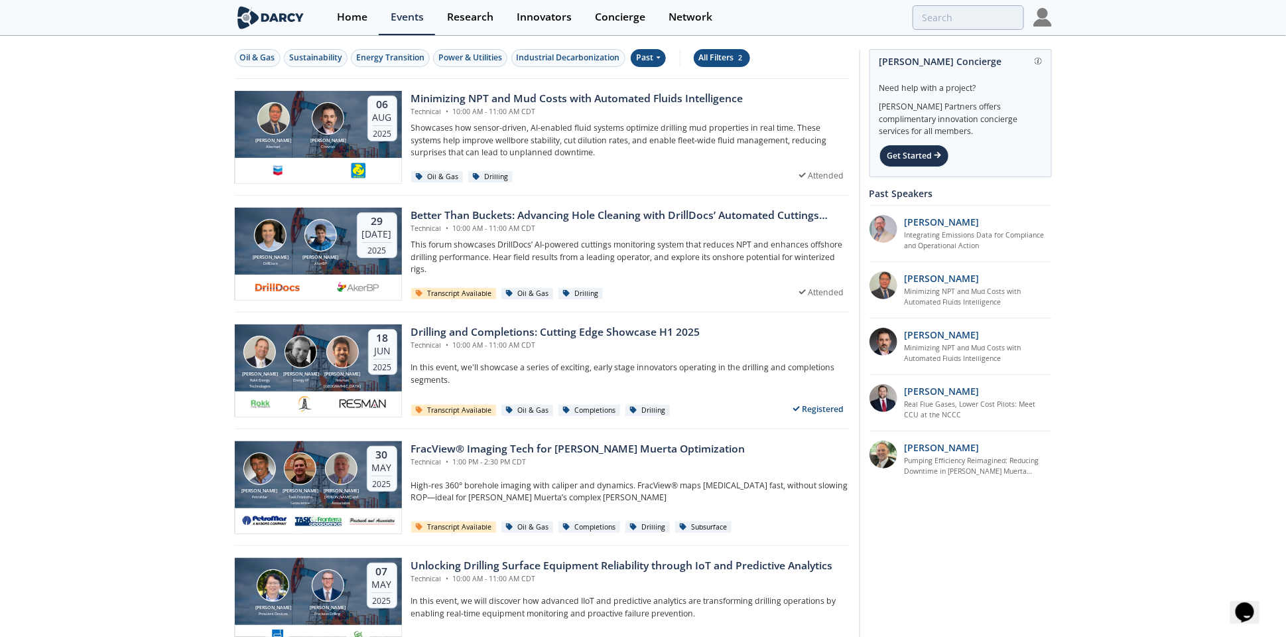
click at [716, 54] on div "All Filters 2" at bounding box center [722, 58] width 46 height 12
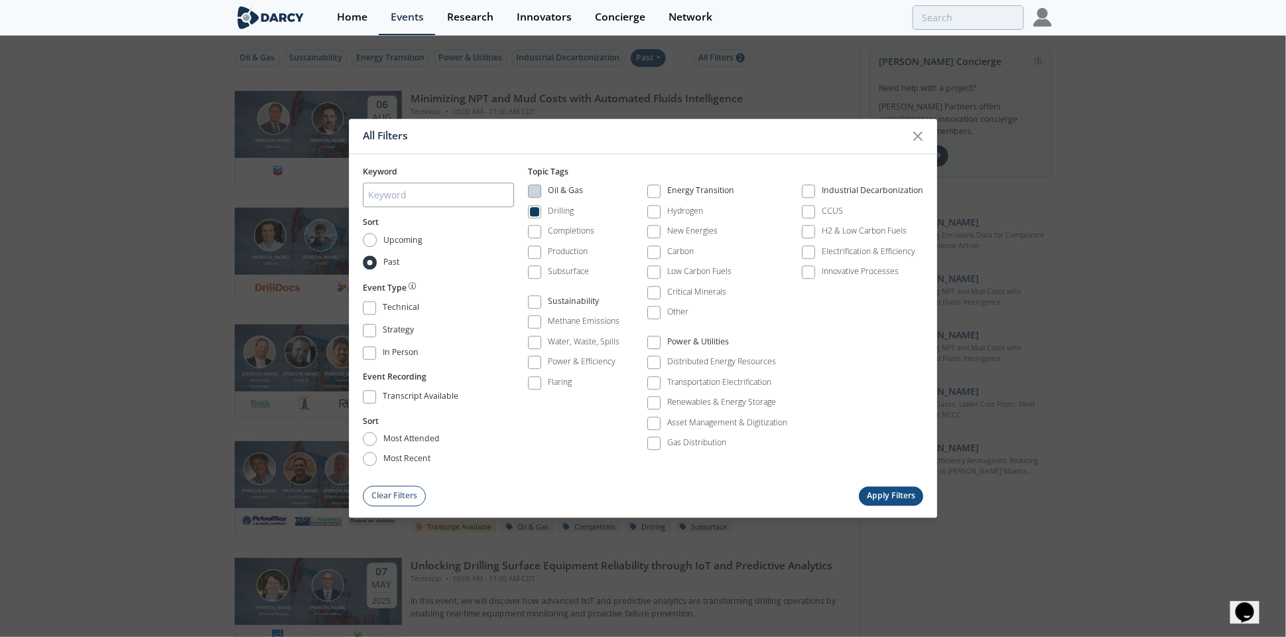
click at [1101, 271] on div "All Filters Keyword Sort Upcoming Past Event Type Technical Strategy In Person …" at bounding box center [643, 318] width 1286 height 637
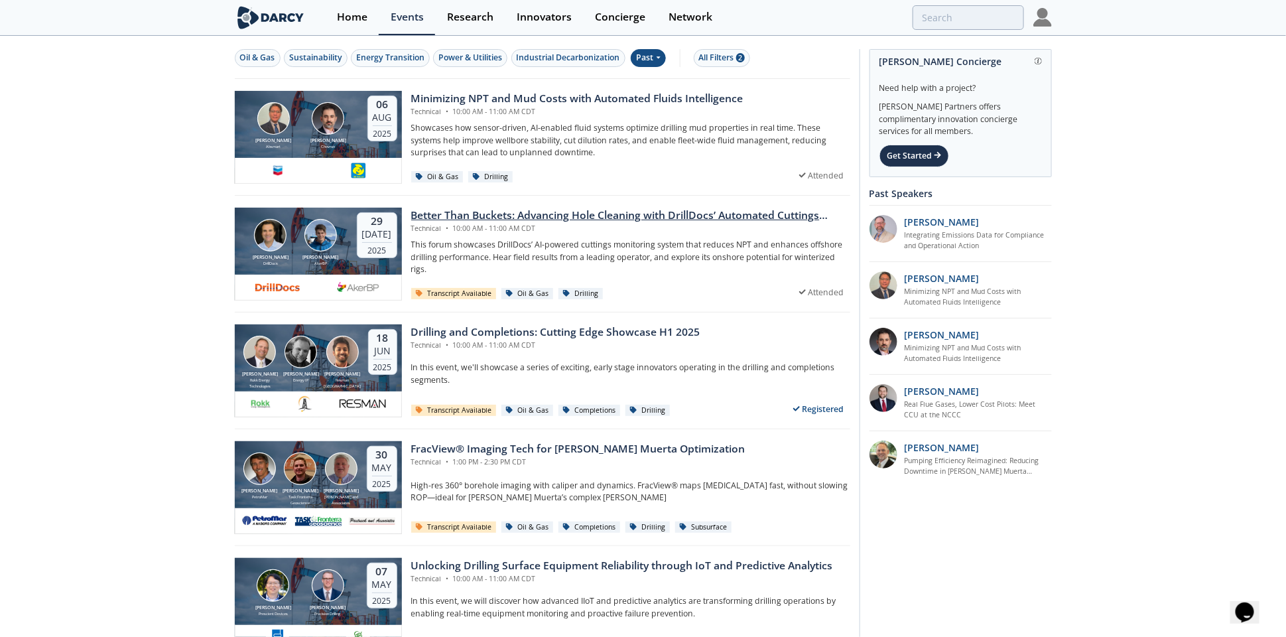
click at [672, 218] on div "Better Than Buckets: Advancing Hole Cleaning with DrillDocs’ Automated Cuttings…" at bounding box center [630, 216] width 439 height 16
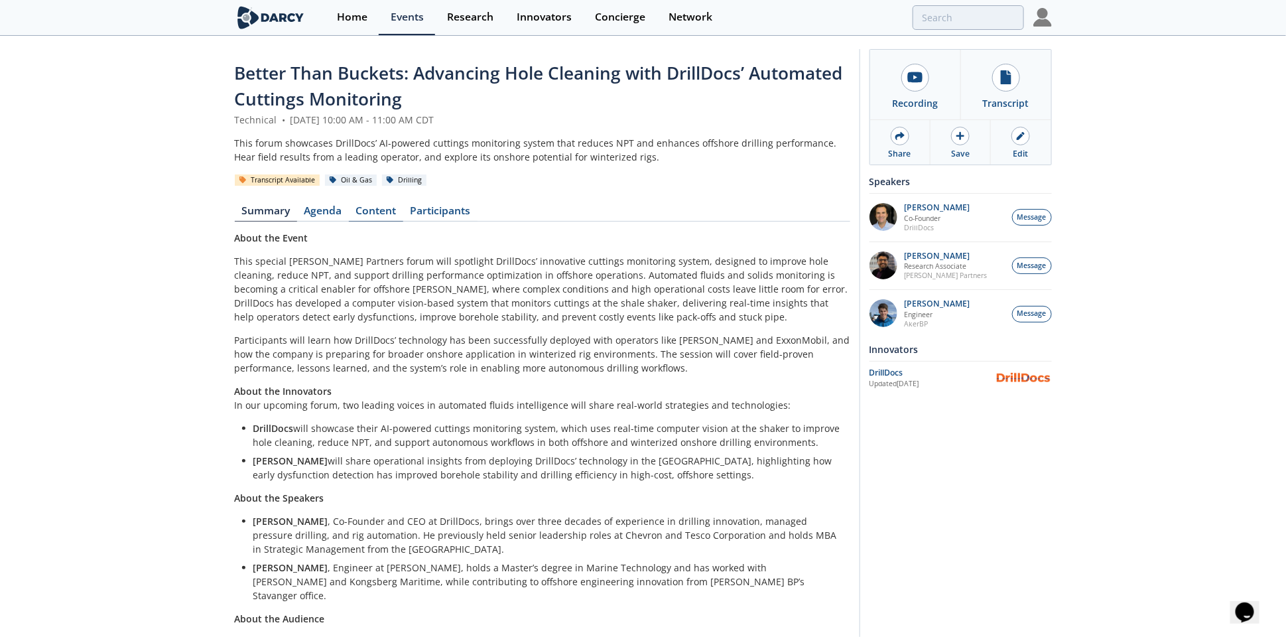
click at [367, 209] on link "Content" at bounding box center [376, 214] width 54 height 16
